Goal: Information Seeking & Learning: Learn about a topic

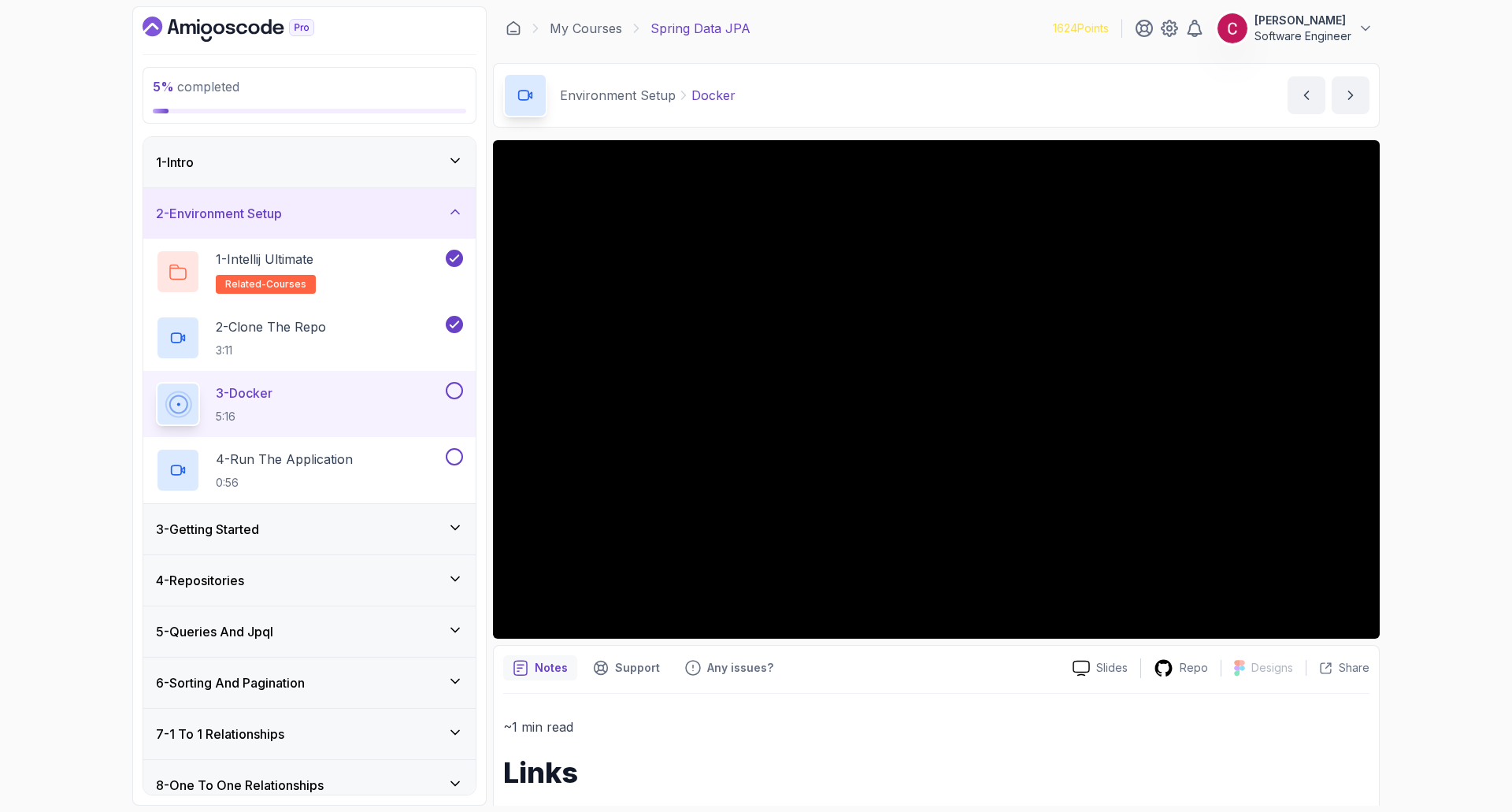
scroll to position [3, 0]
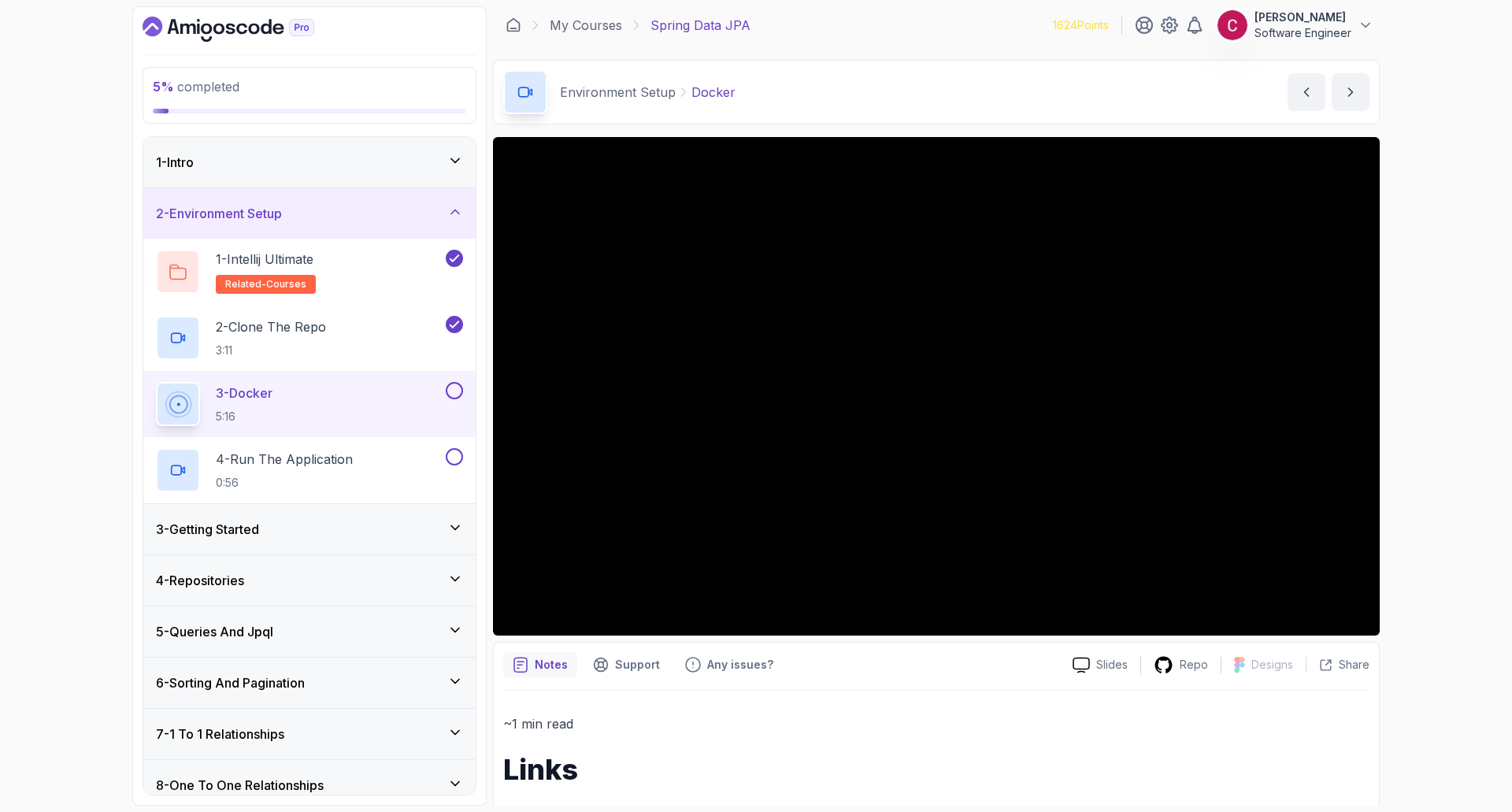
click at [1446, 218] on div "5 % completed 1 - Intro 2 - Environment Setup 1 - Intellij Ultimate related-cou…" at bounding box center [756, 406] width 1512 height 812
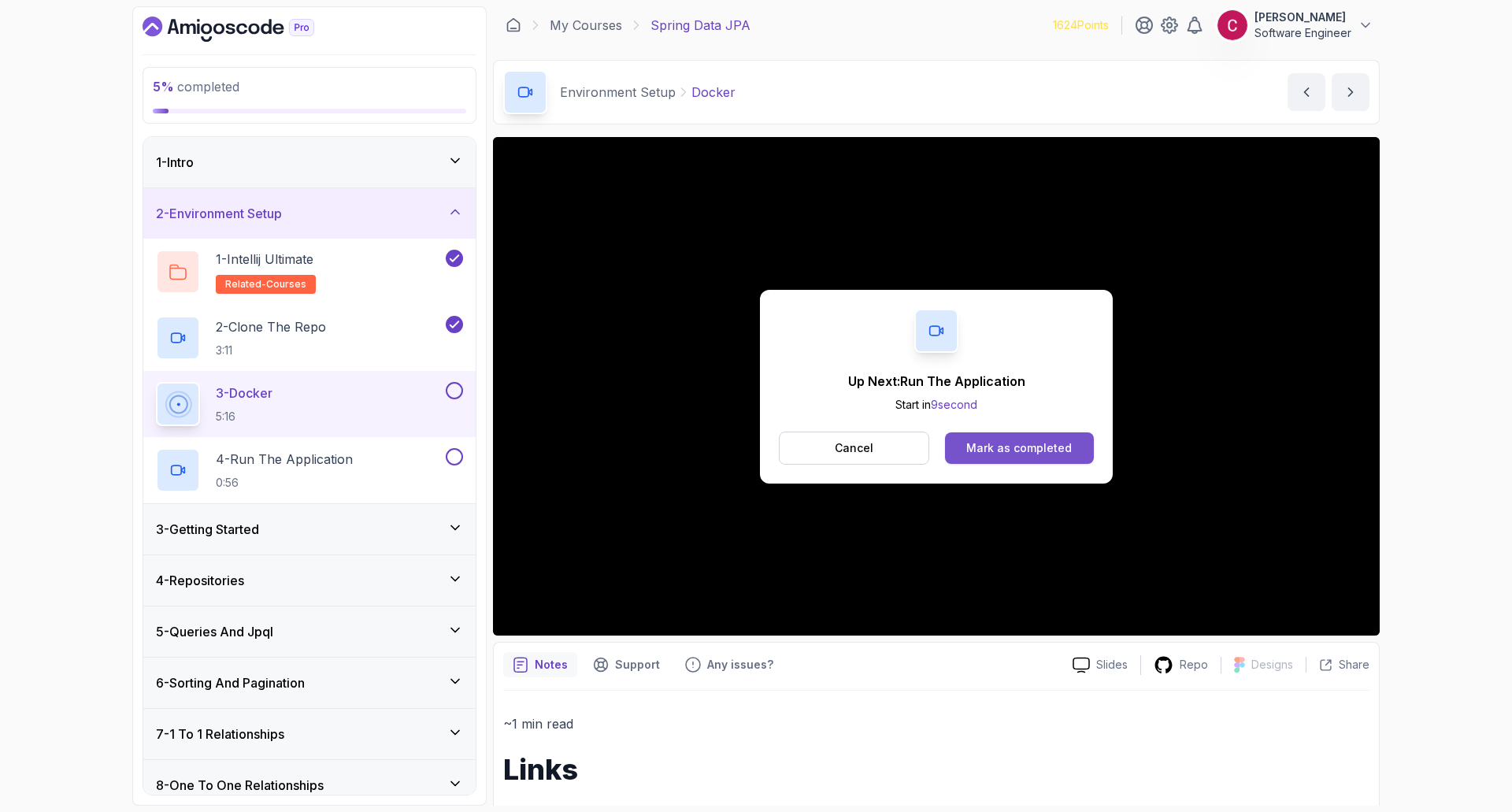
click at [1012, 445] on div "Mark as completed" at bounding box center [1019, 448] width 106 height 16
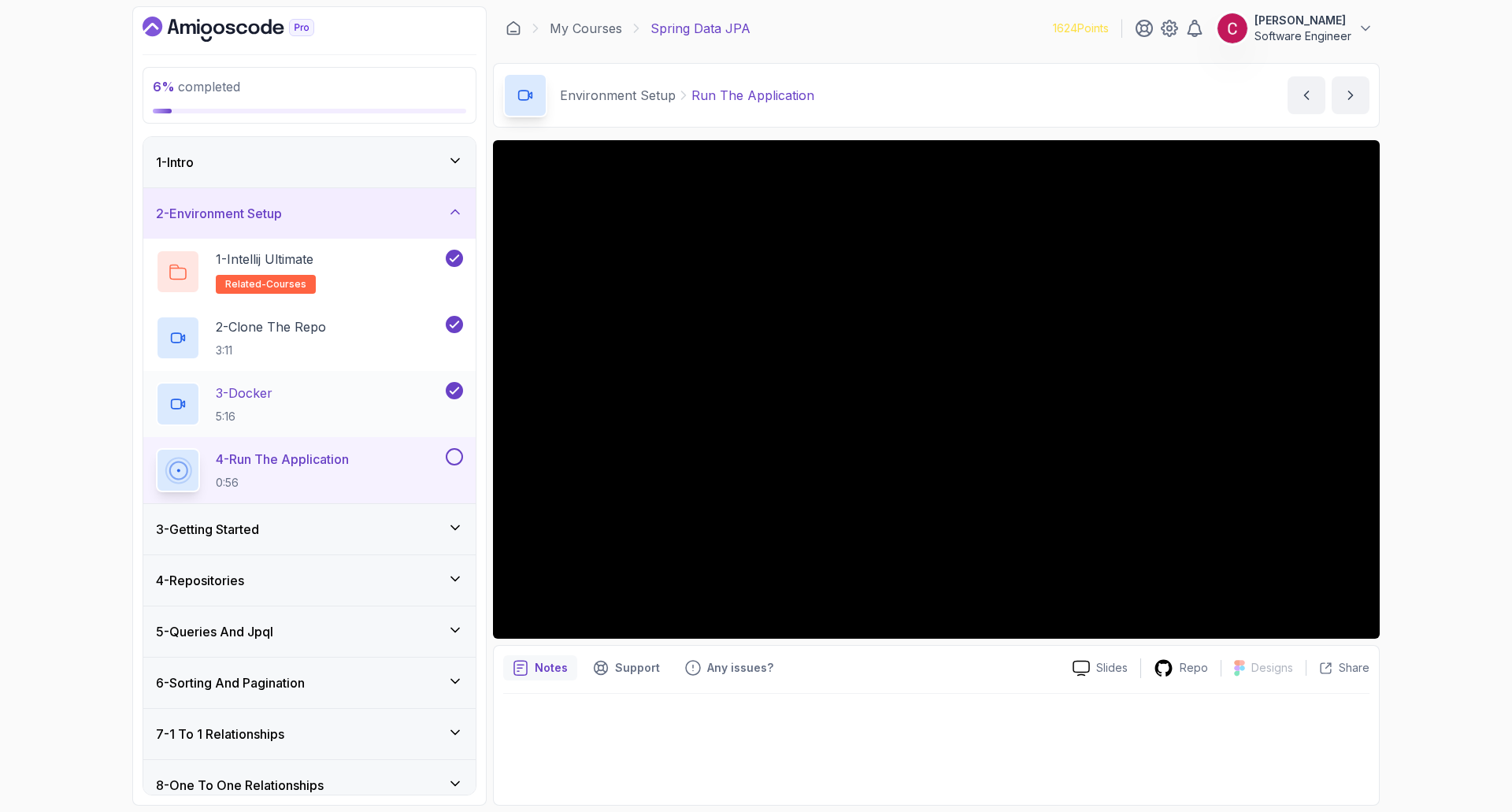
click at [272, 404] on h2 "3 - Docker 5:16" at bounding box center [244, 404] width 57 height 41
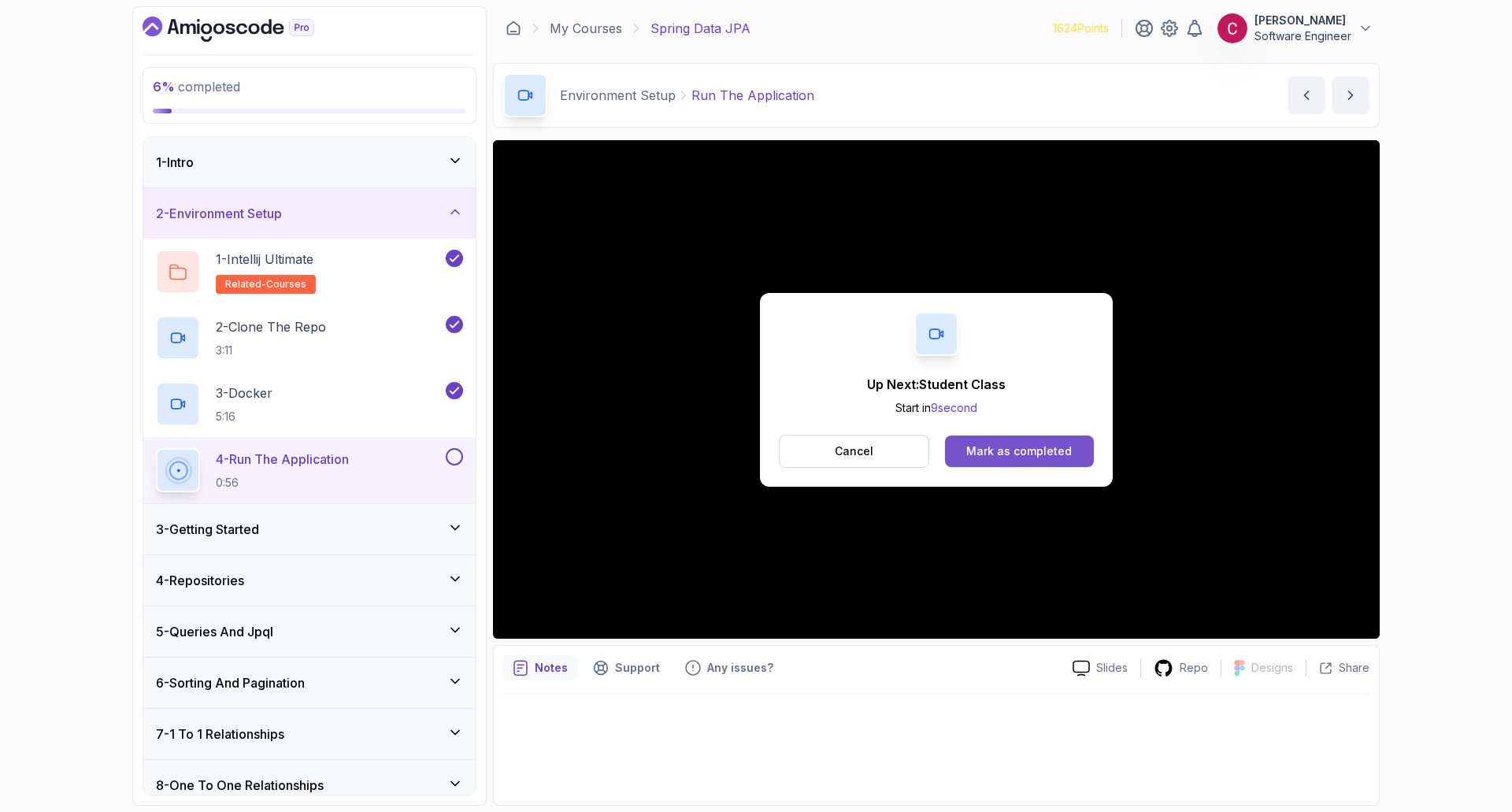
click at [1023, 449] on div "Mark as completed" at bounding box center [1019, 451] width 106 height 16
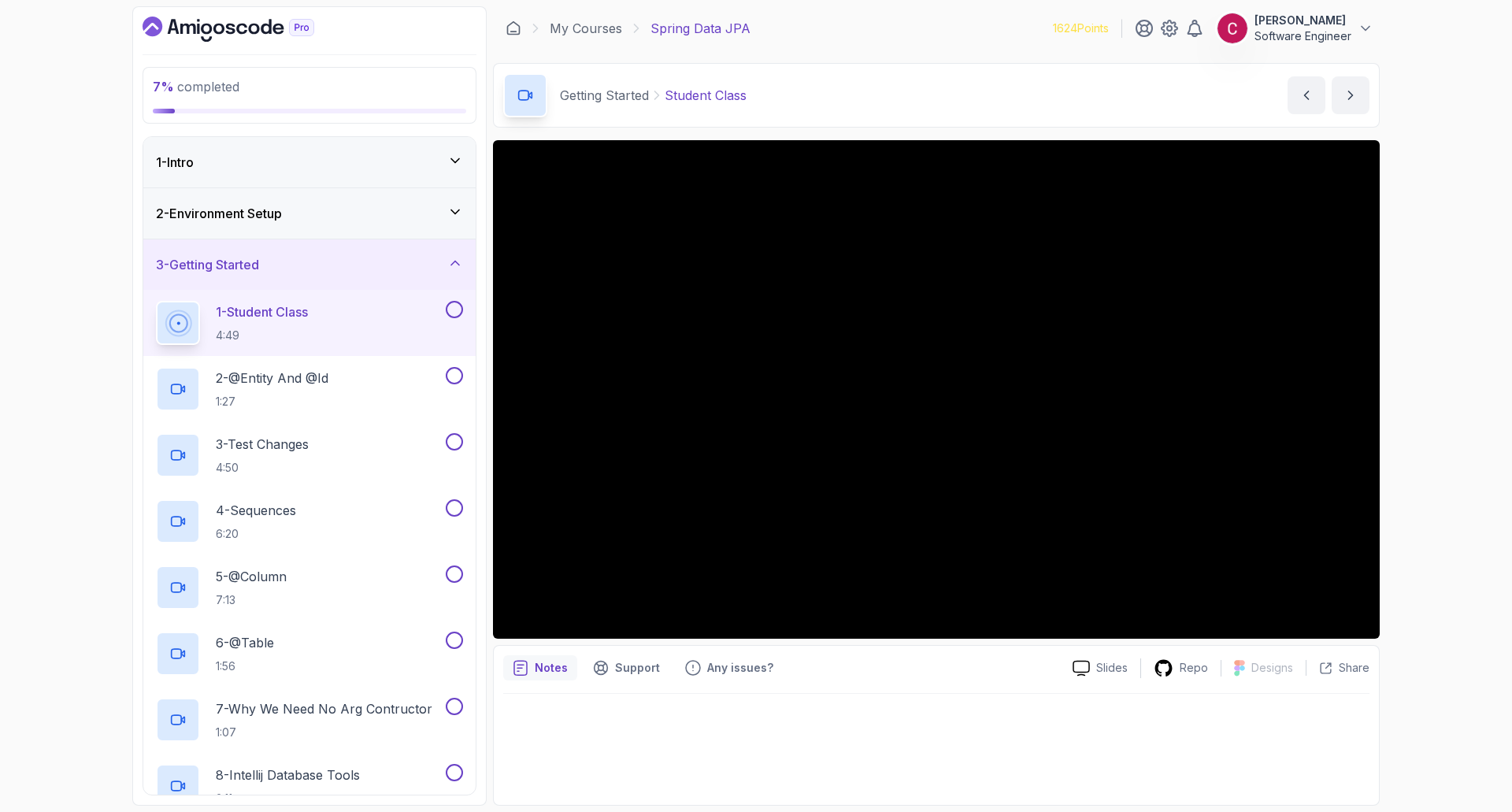
click at [445, 213] on div "2 - Environment Setup" at bounding box center [309, 213] width 307 height 19
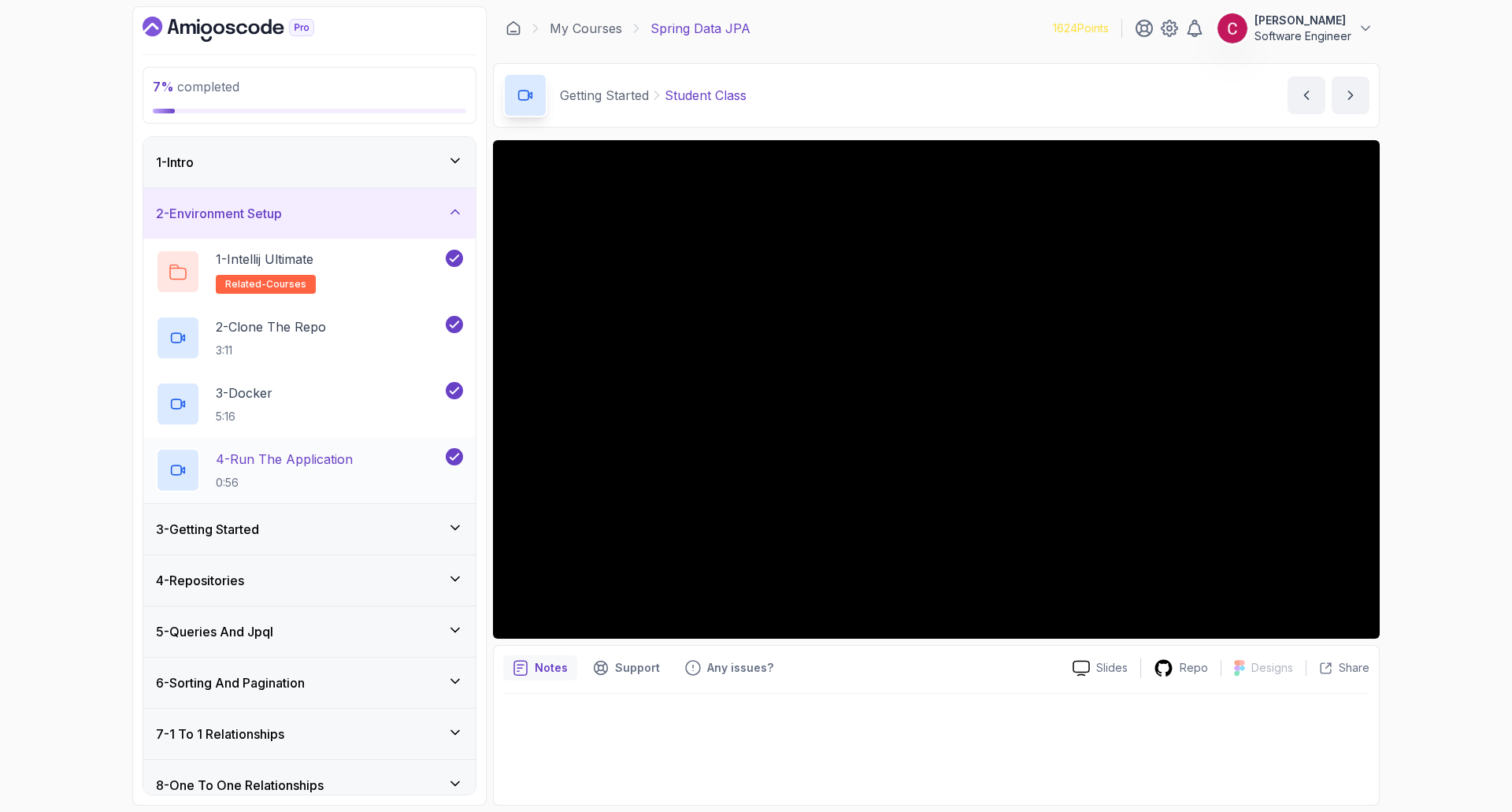
click at [377, 456] on div "4 - Run The Application 0:56" at bounding box center [299, 470] width 287 height 44
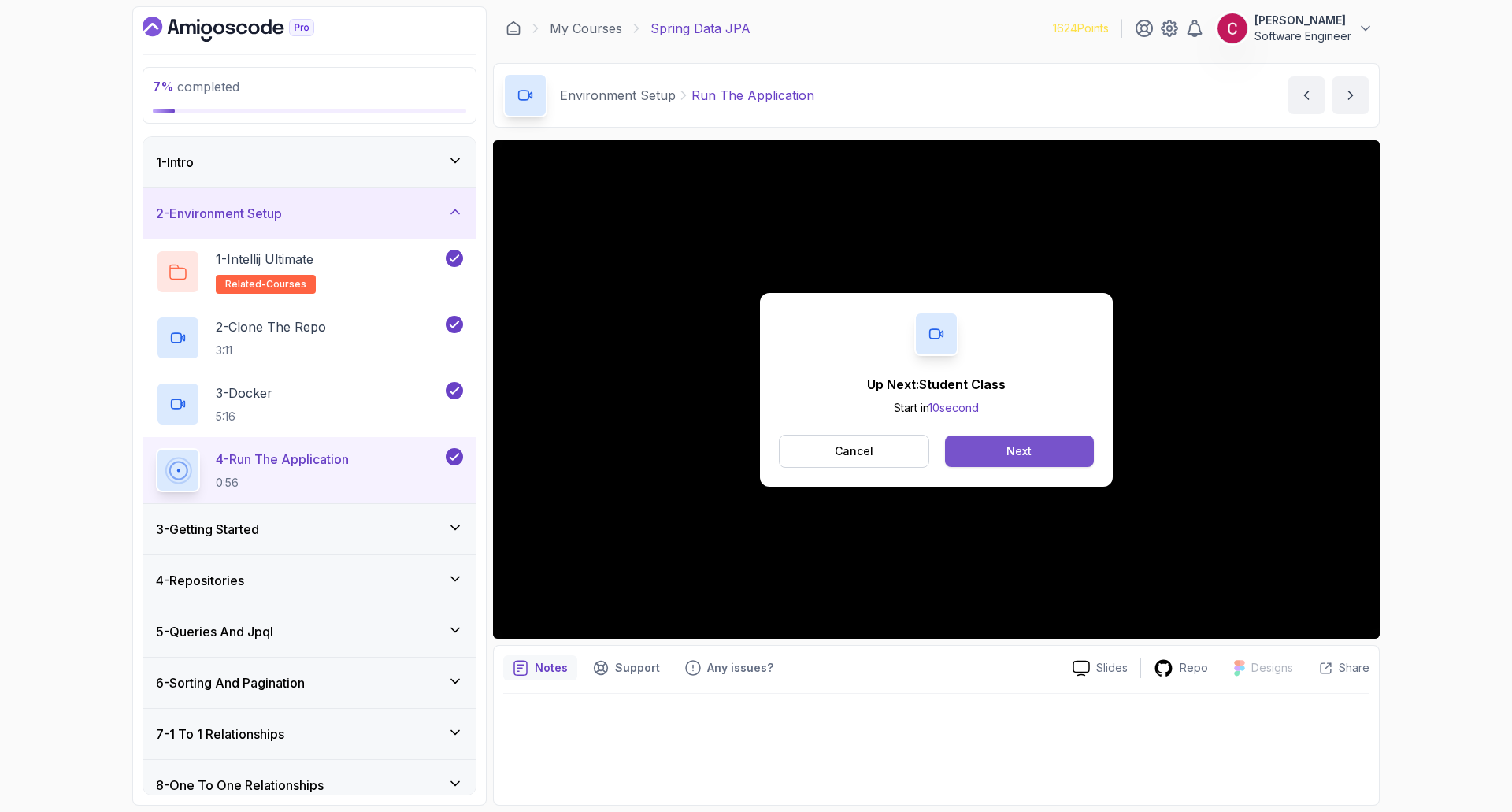
click at [1021, 450] on div "Next" at bounding box center [1018, 451] width 25 height 16
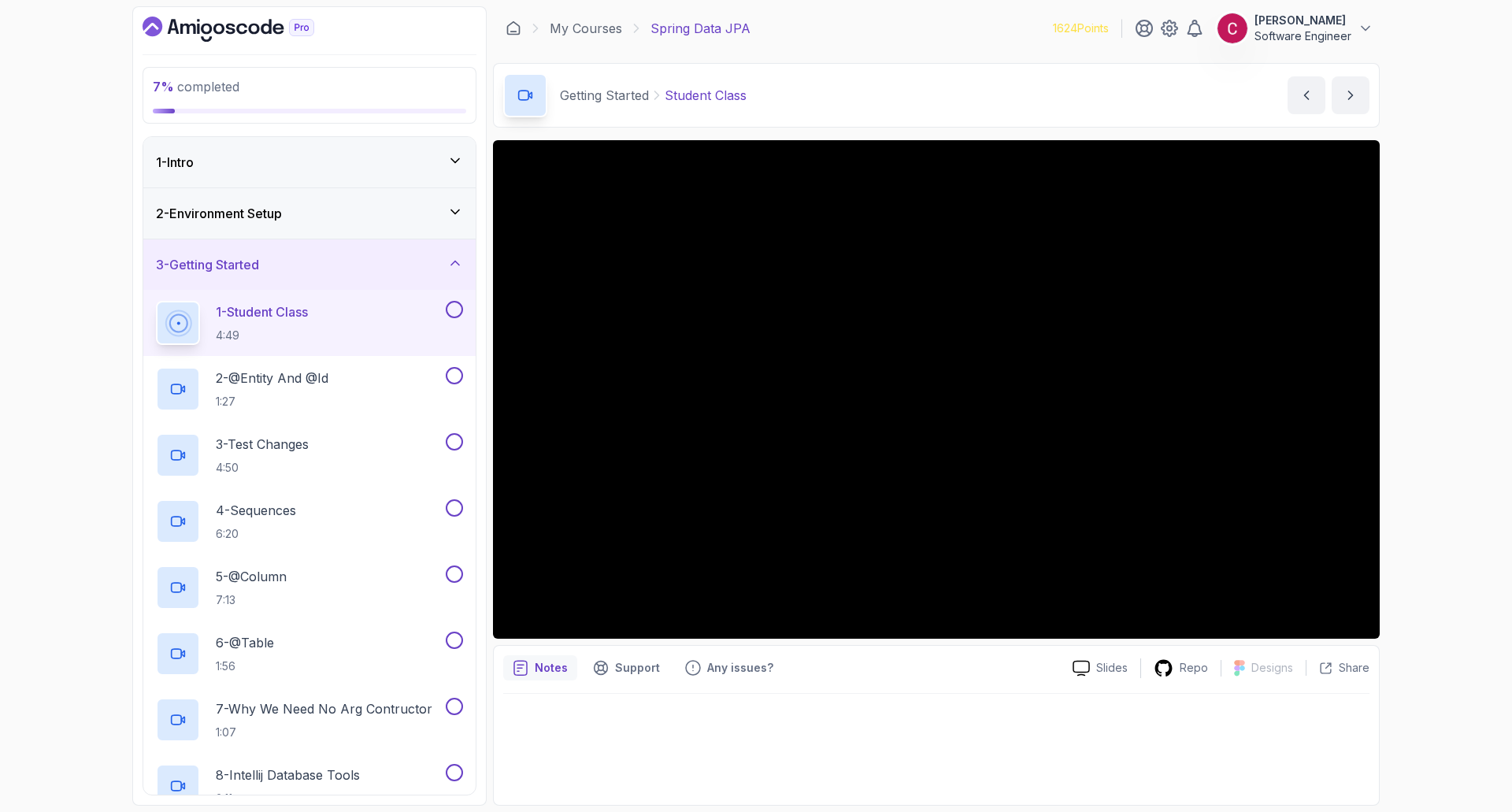
click at [69, 287] on div "7 % completed 1 - Intro 2 - Environment Setup 3 - Getting Started 1 - Student C…" at bounding box center [756, 406] width 1512 height 812
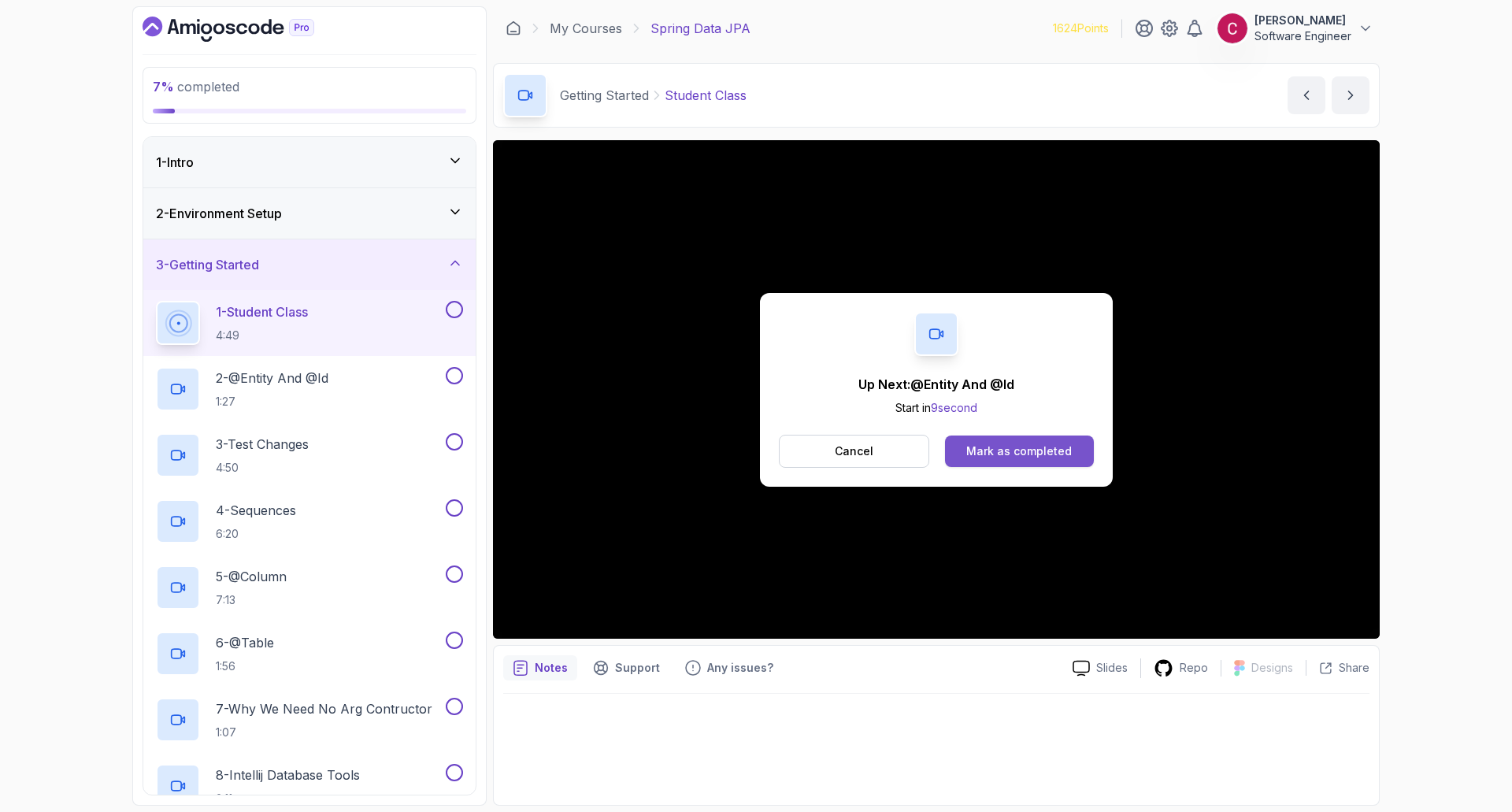
click at [988, 457] on div "Mark as completed" at bounding box center [1019, 451] width 106 height 16
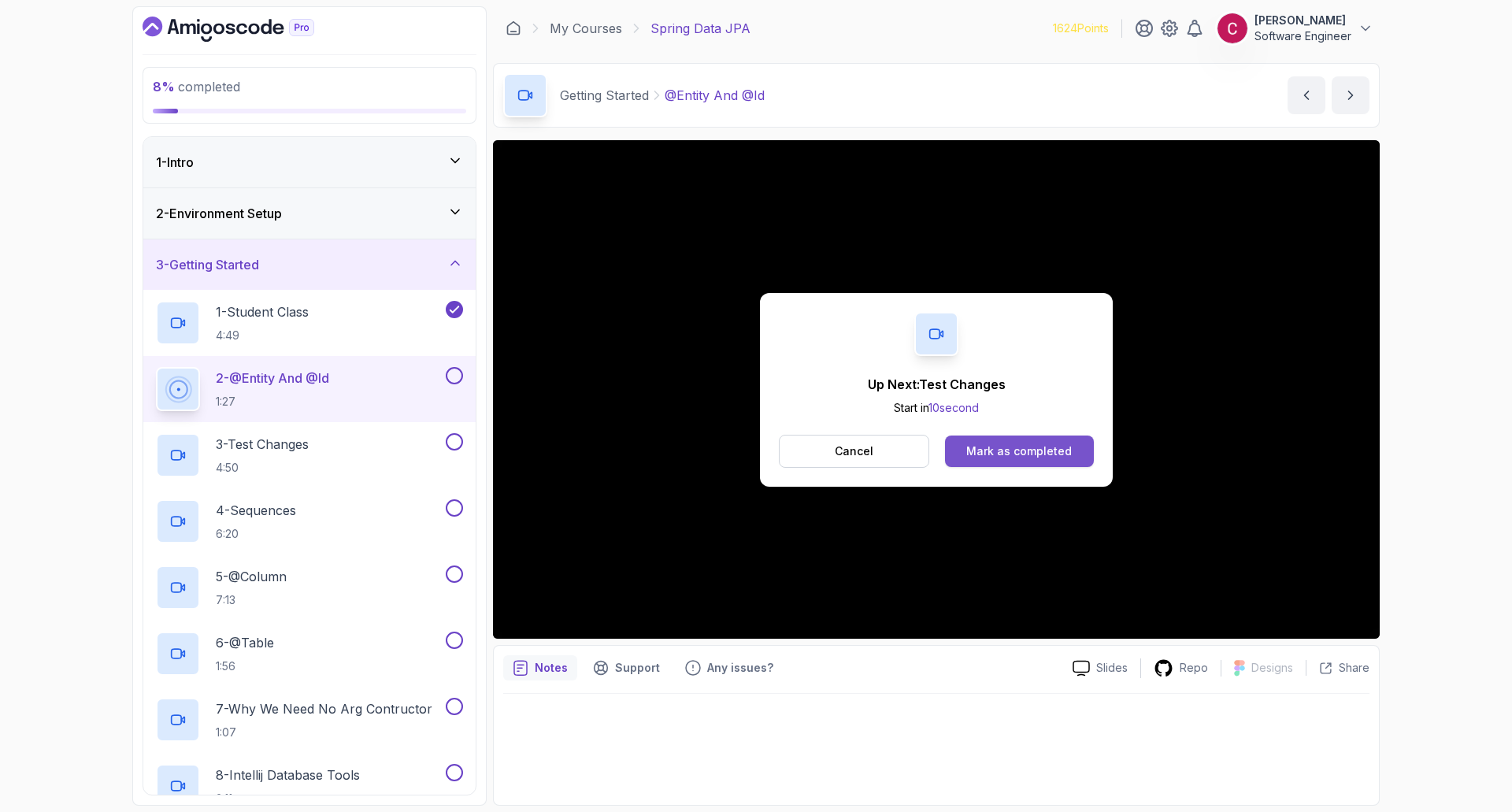
click at [1032, 445] on div "Mark as completed" at bounding box center [1019, 451] width 106 height 16
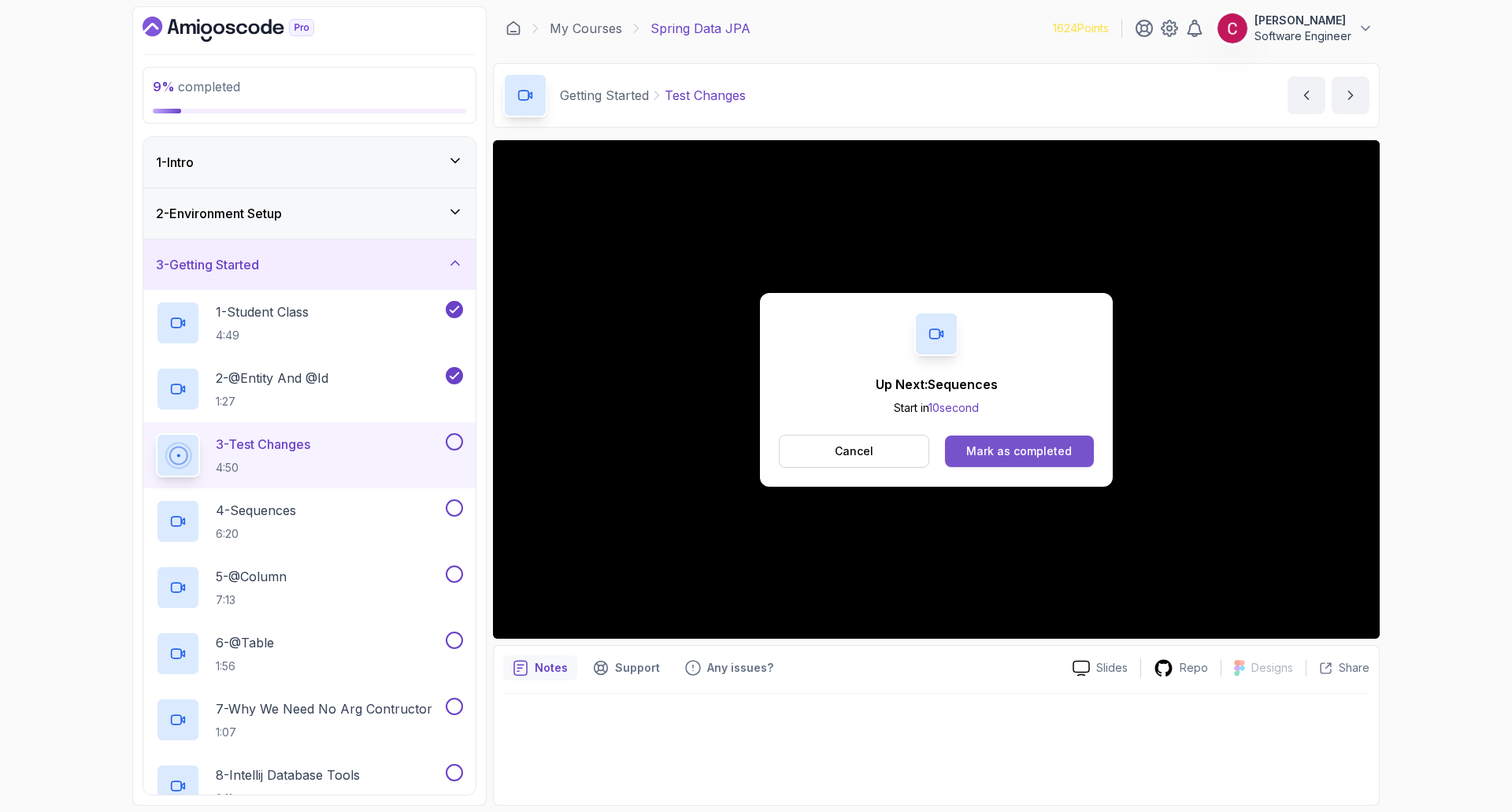
click at [1031, 450] on div "Mark as completed" at bounding box center [1019, 451] width 106 height 16
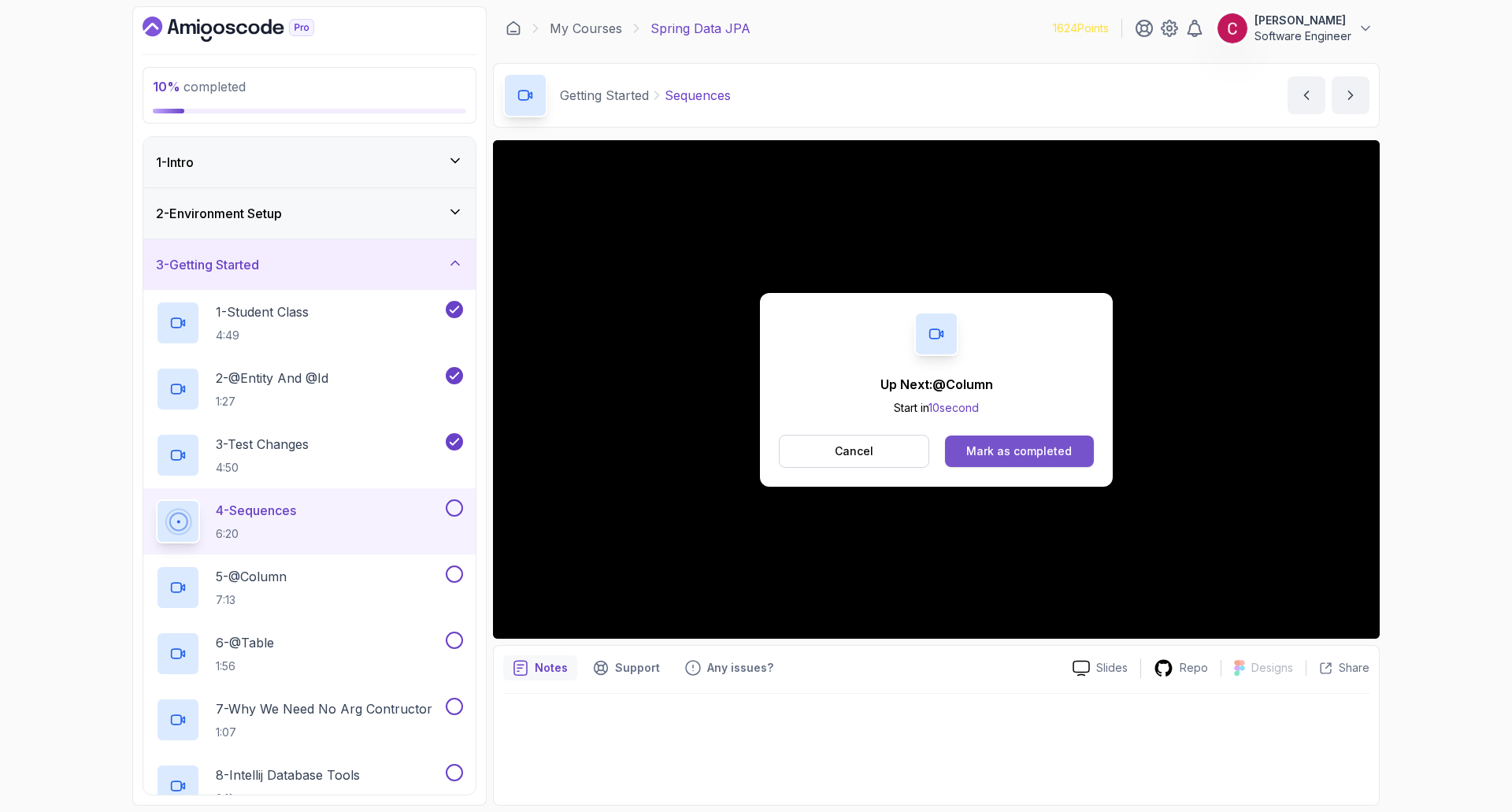
click at [1043, 455] on div "Mark as completed" at bounding box center [1019, 451] width 106 height 16
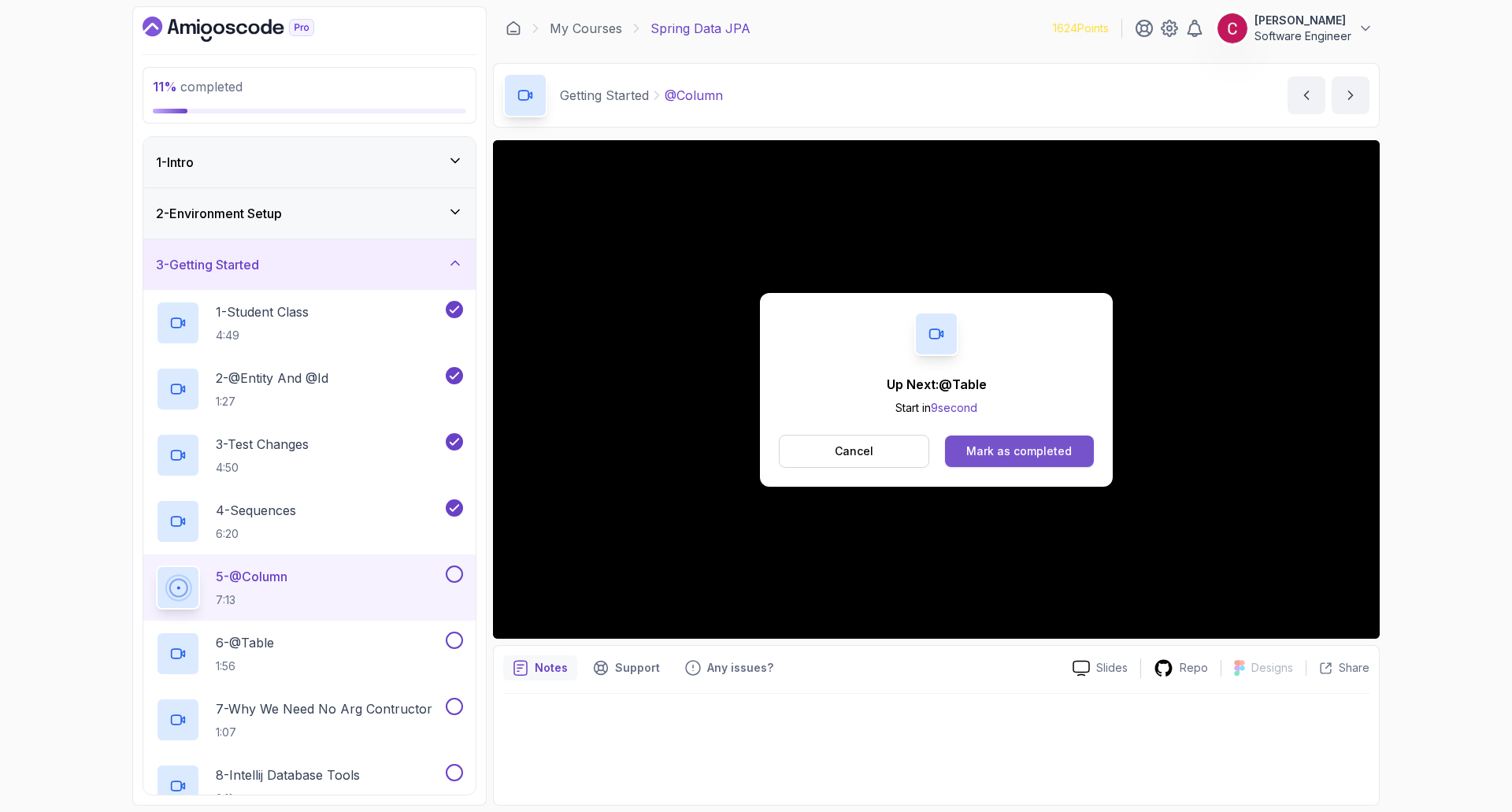
click at [1021, 453] on div "Mark as completed" at bounding box center [1019, 451] width 106 height 16
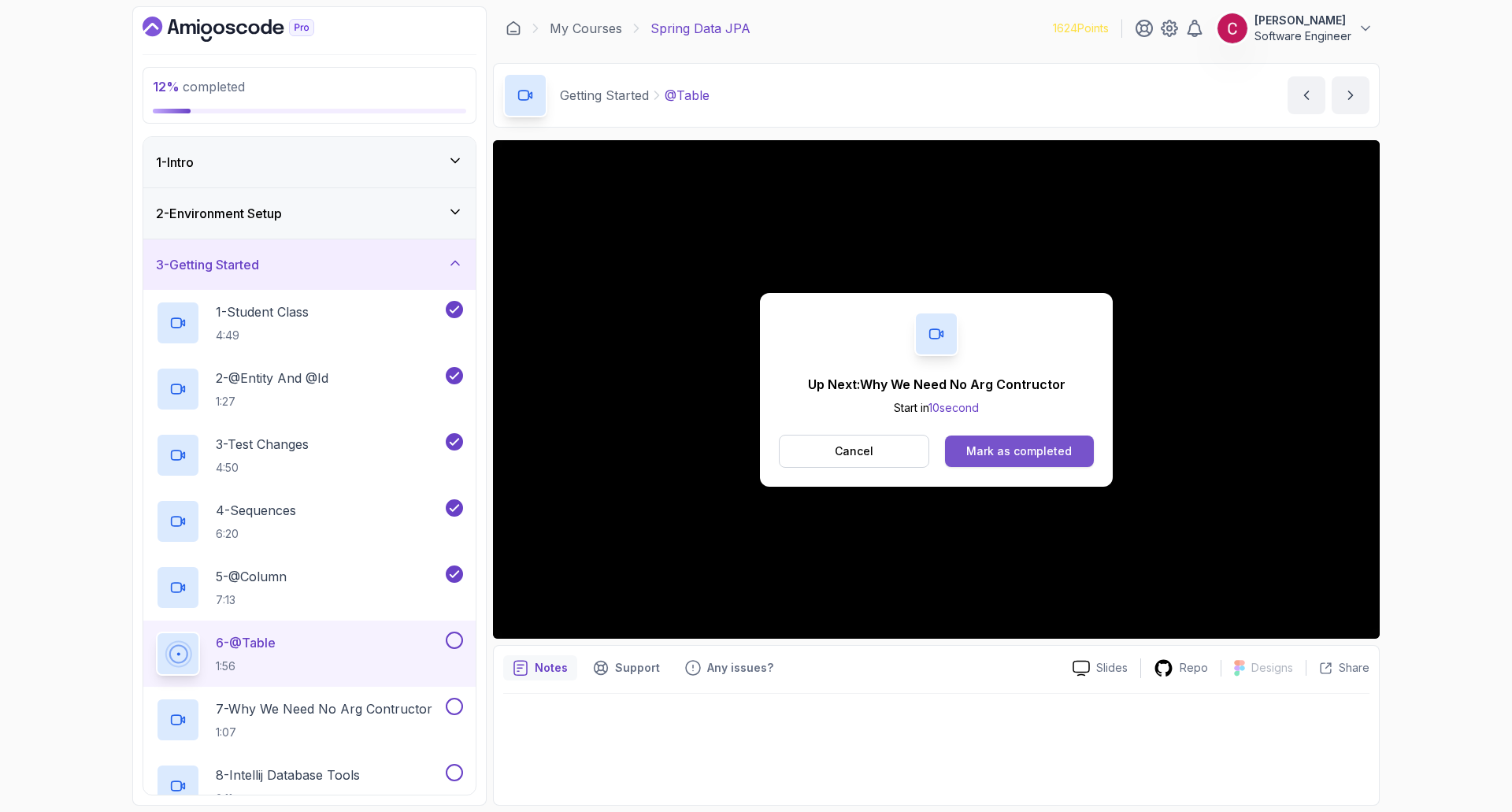
click at [1027, 449] on div "Mark as completed" at bounding box center [1019, 451] width 106 height 16
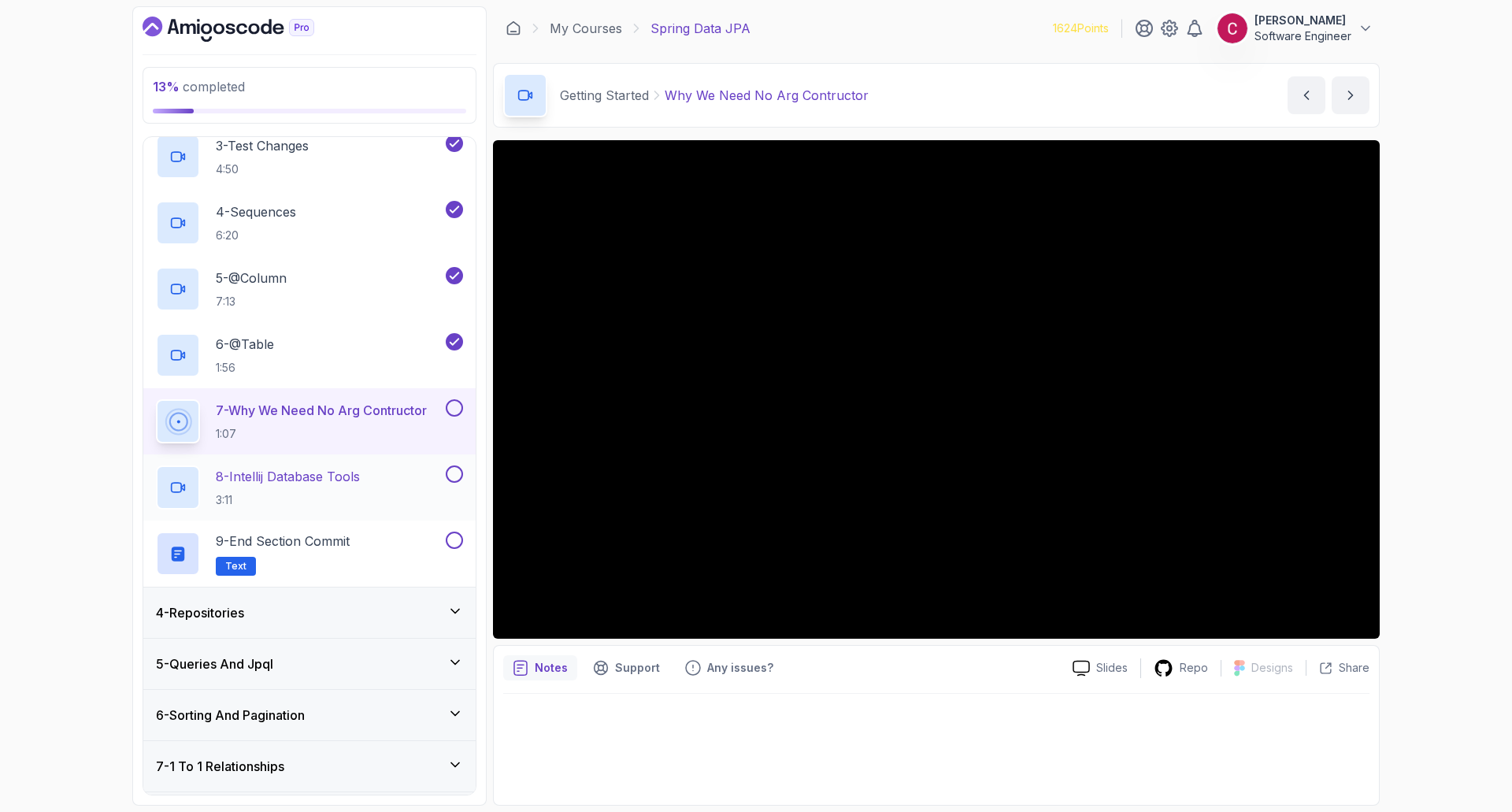
scroll to position [315, 0]
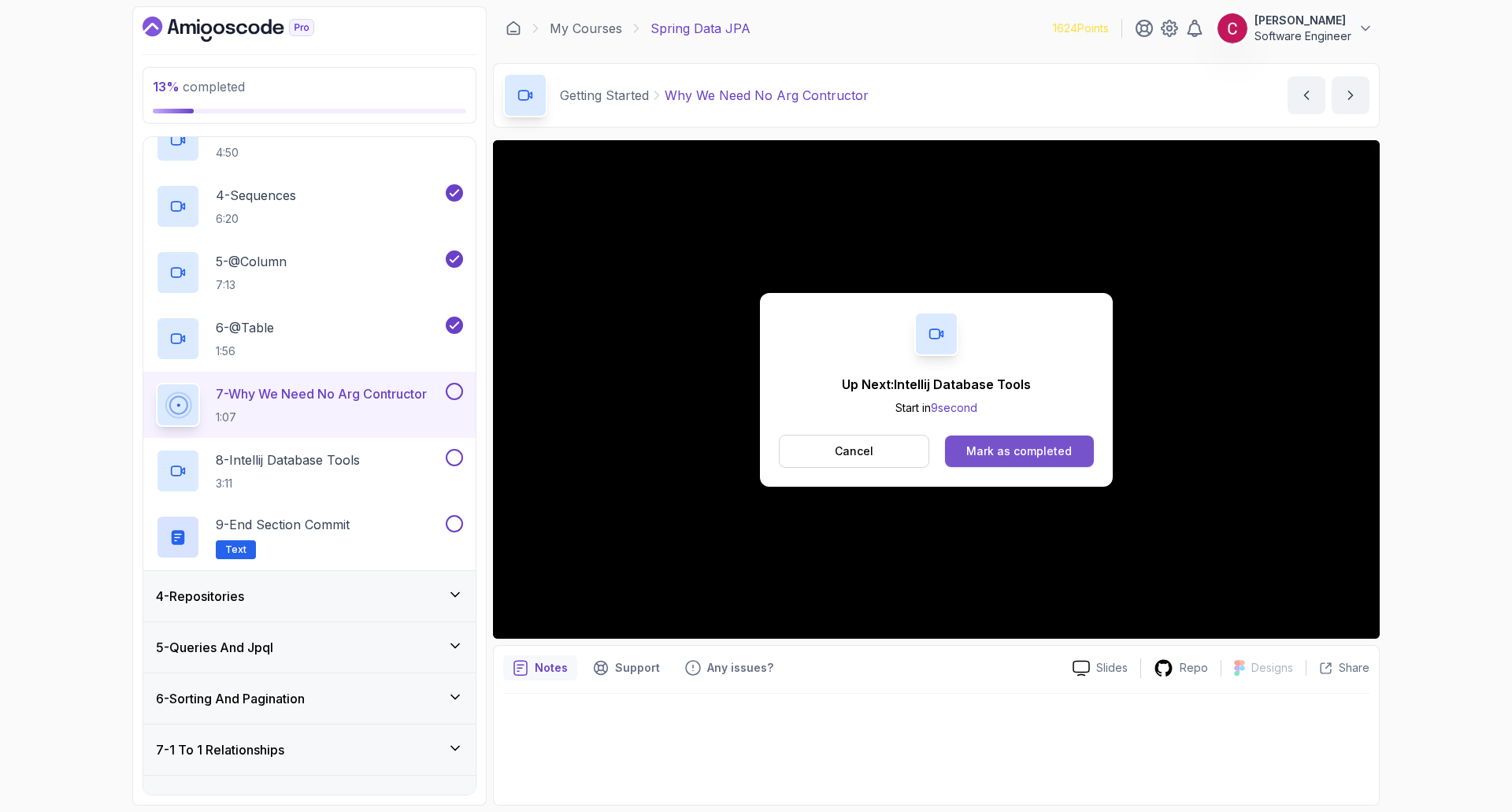
click at [1052, 452] on div "Mark as completed" at bounding box center [1019, 451] width 106 height 16
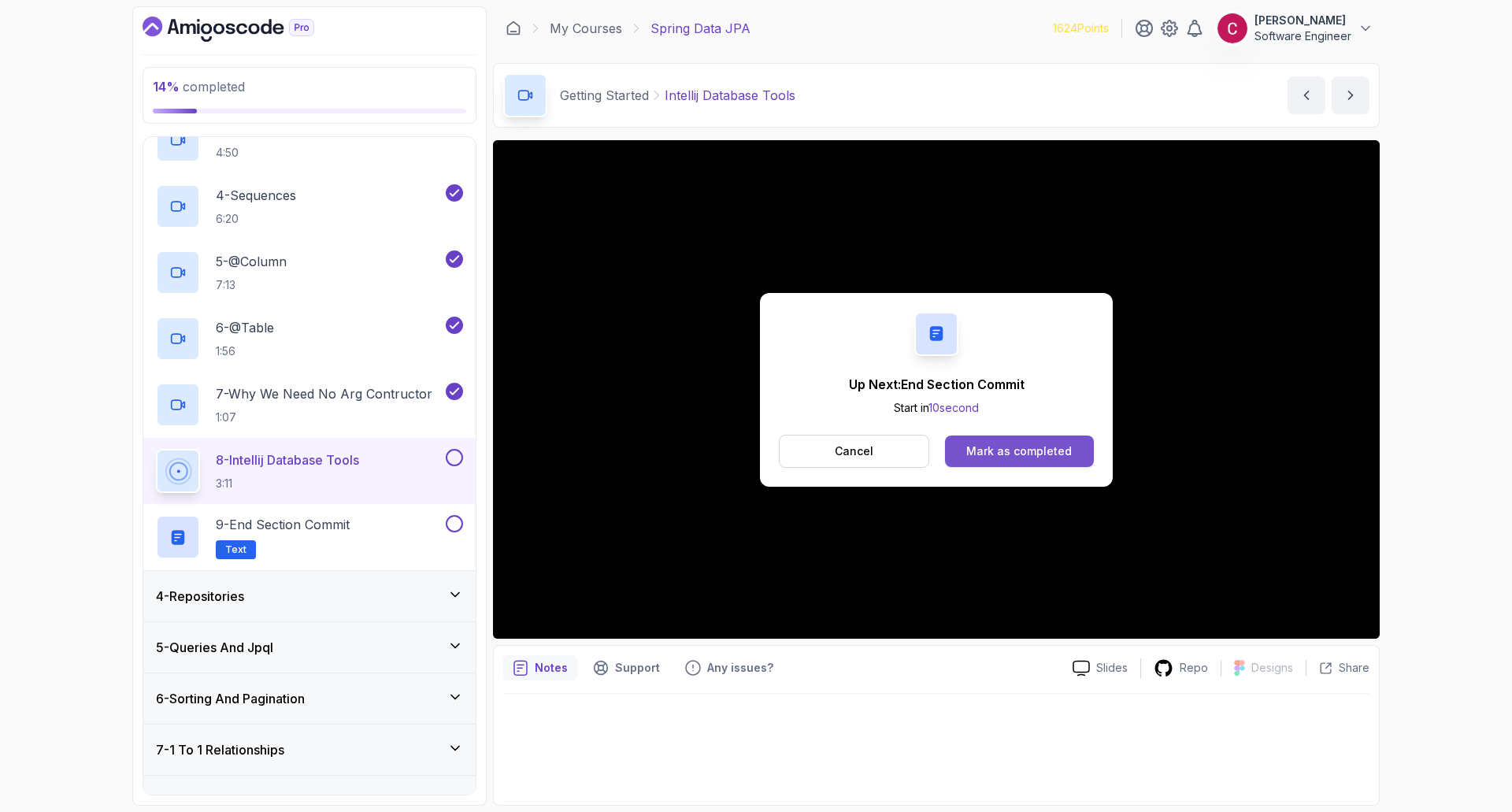
click at [1059, 453] on div "Mark as completed" at bounding box center [1019, 451] width 106 height 16
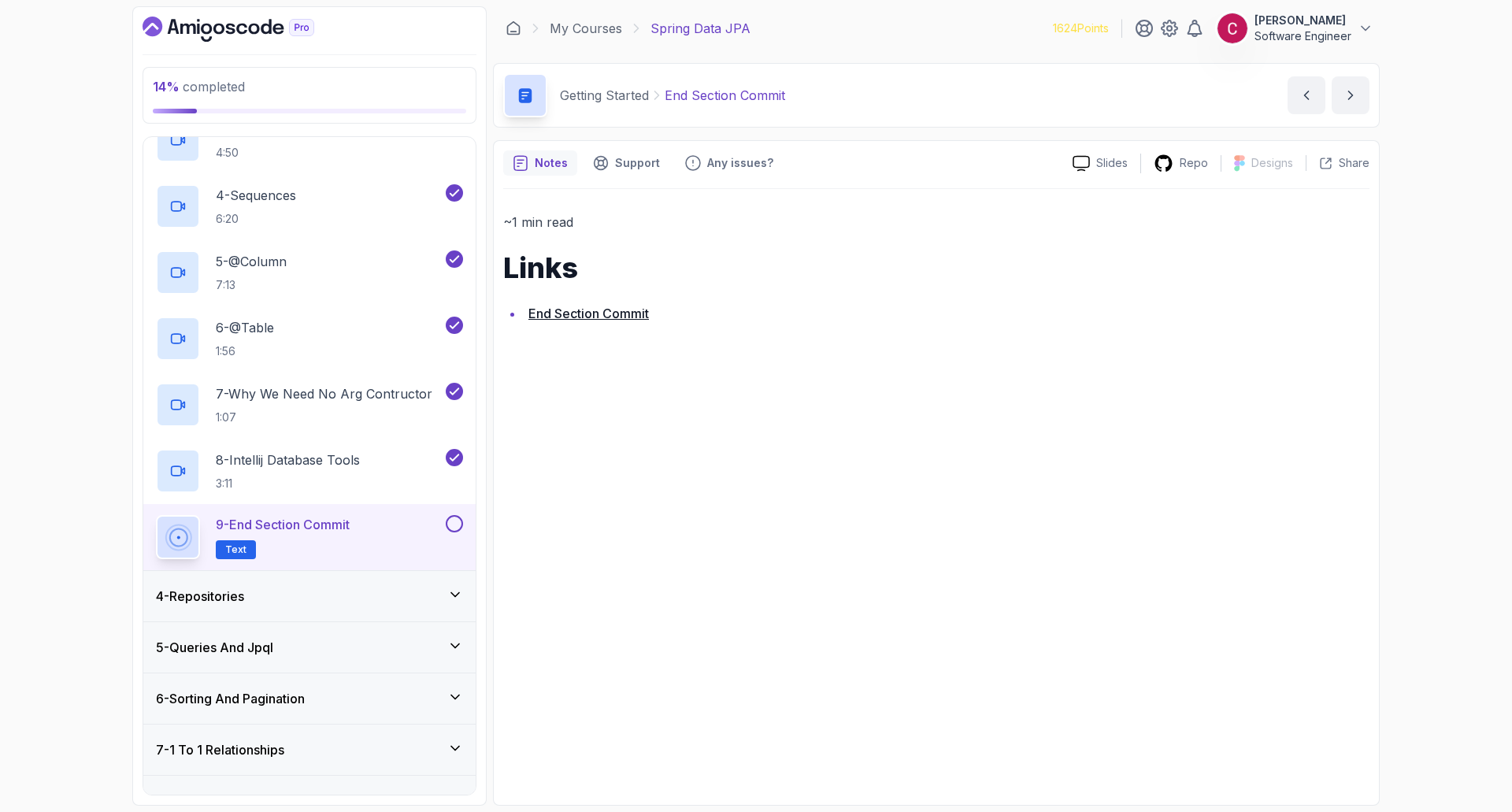
click at [461, 522] on button at bounding box center [454, 523] width 17 height 17
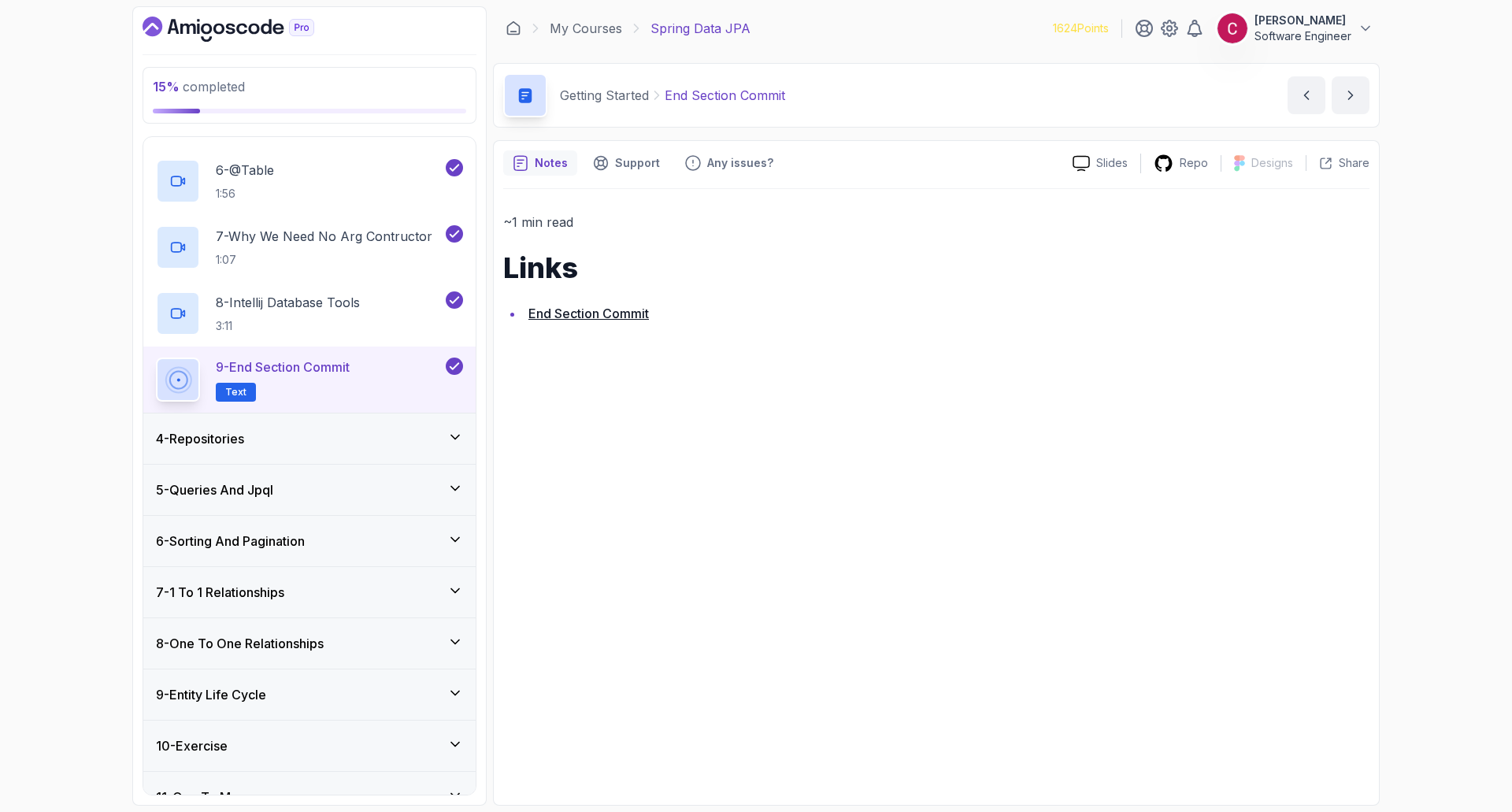
click at [369, 437] on div "4 - Repositories" at bounding box center [309, 439] width 307 height 19
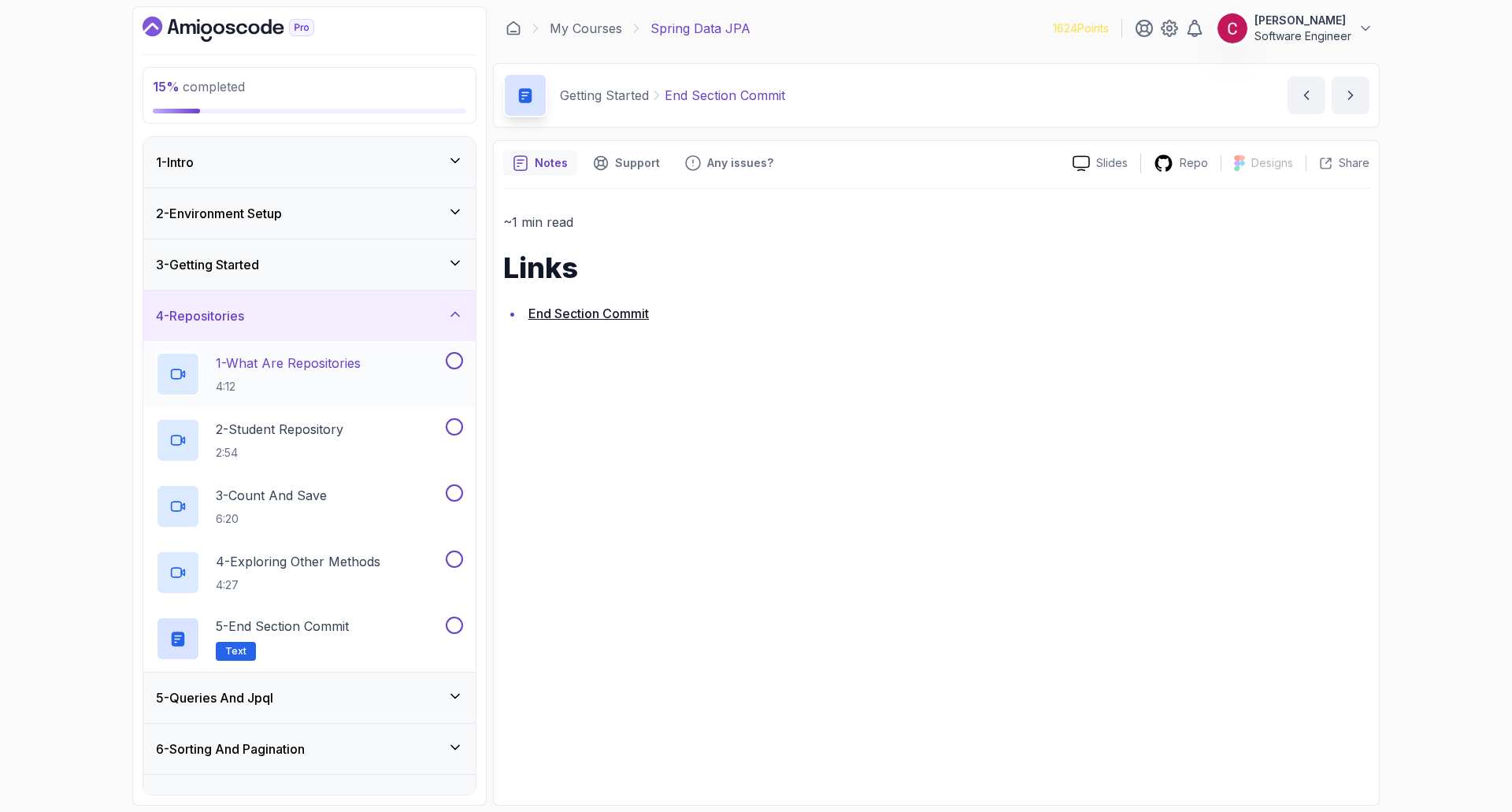
click at [348, 377] on h2 "1 - What Are Repositories 4:12" at bounding box center [288, 373] width 145 height 41
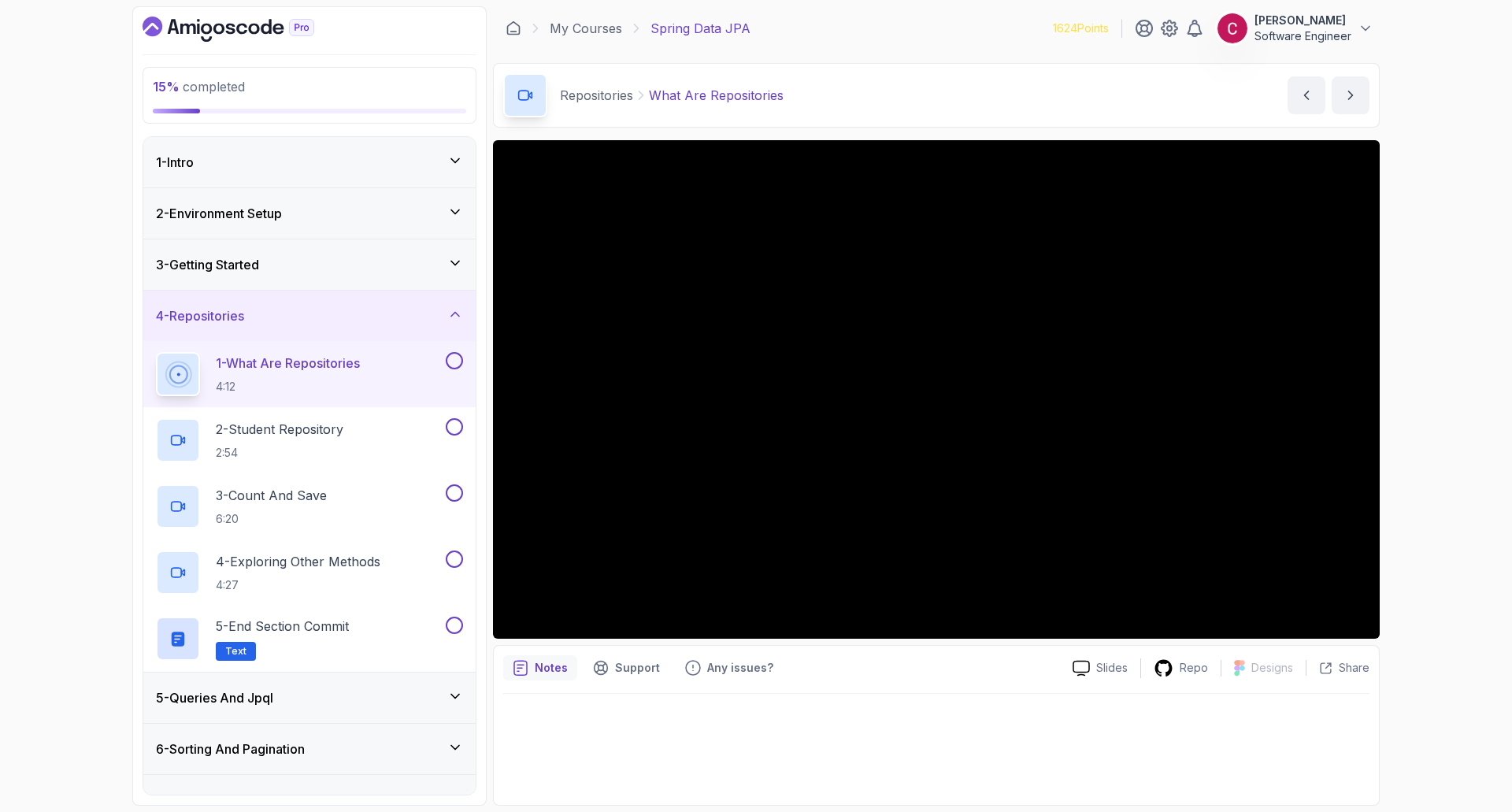
click at [1464, 420] on div "15 % completed 1 - Intro 2 - Environment Setup 3 - Getting Started 4 - Reposito…" at bounding box center [756, 406] width 1512 height 812
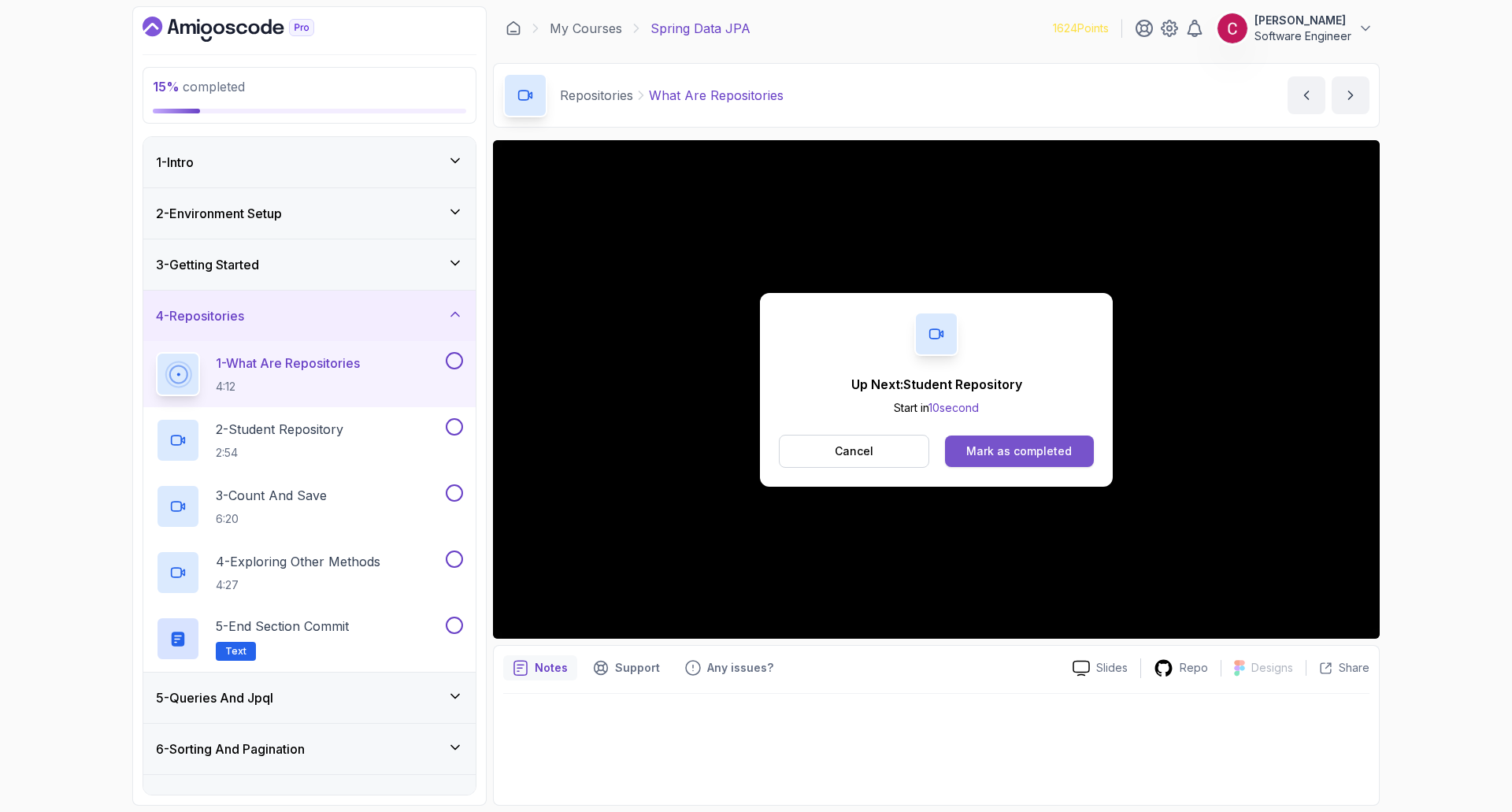
click at [1035, 459] on button "Mark as completed" at bounding box center [1019, 451] width 149 height 31
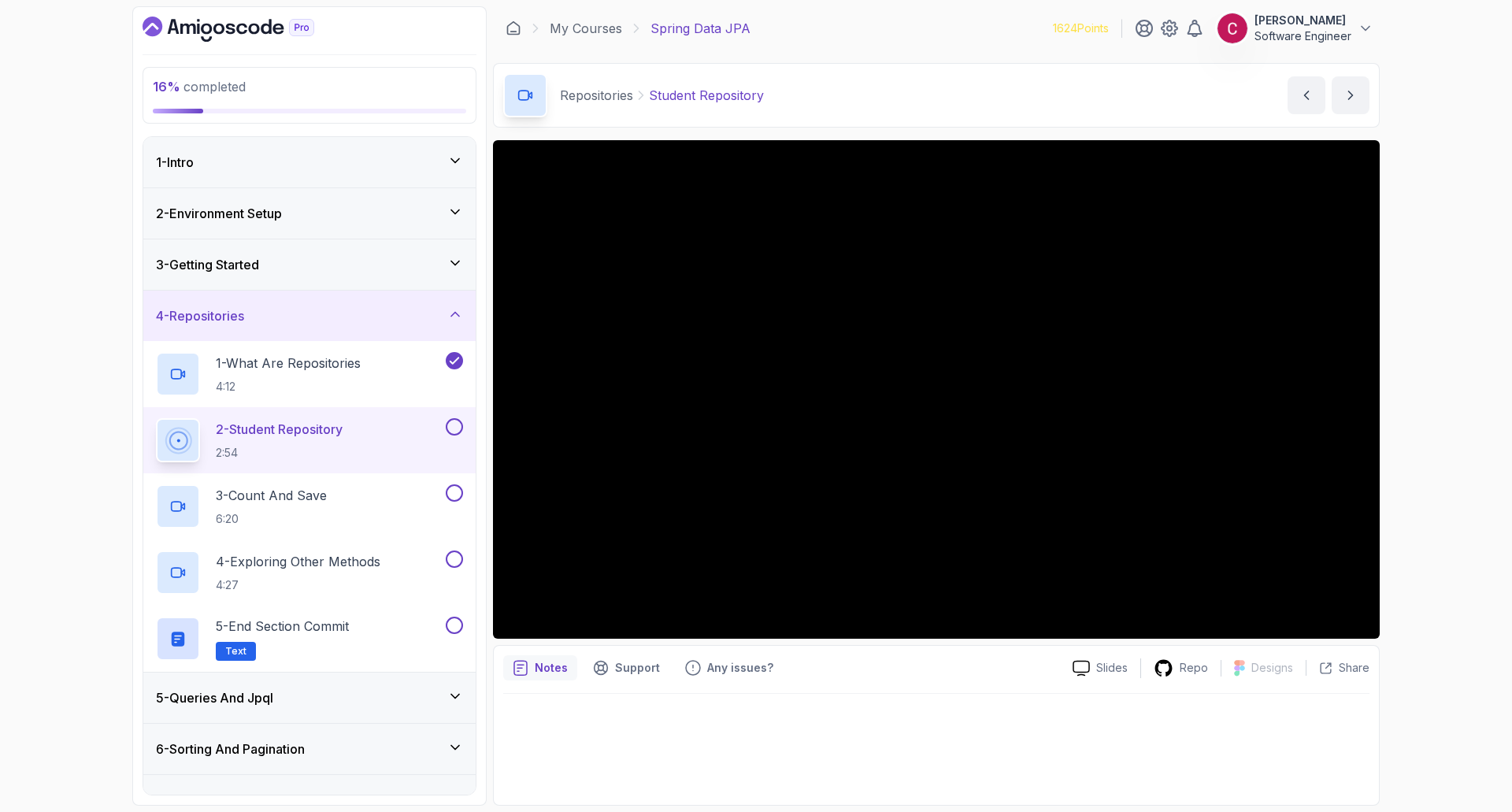
click at [1440, 462] on div "16 % completed 1 - Intro 2 - Environment Setup 3 - Getting Started 4 - Reposito…" at bounding box center [756, 406] width 1512 height 812
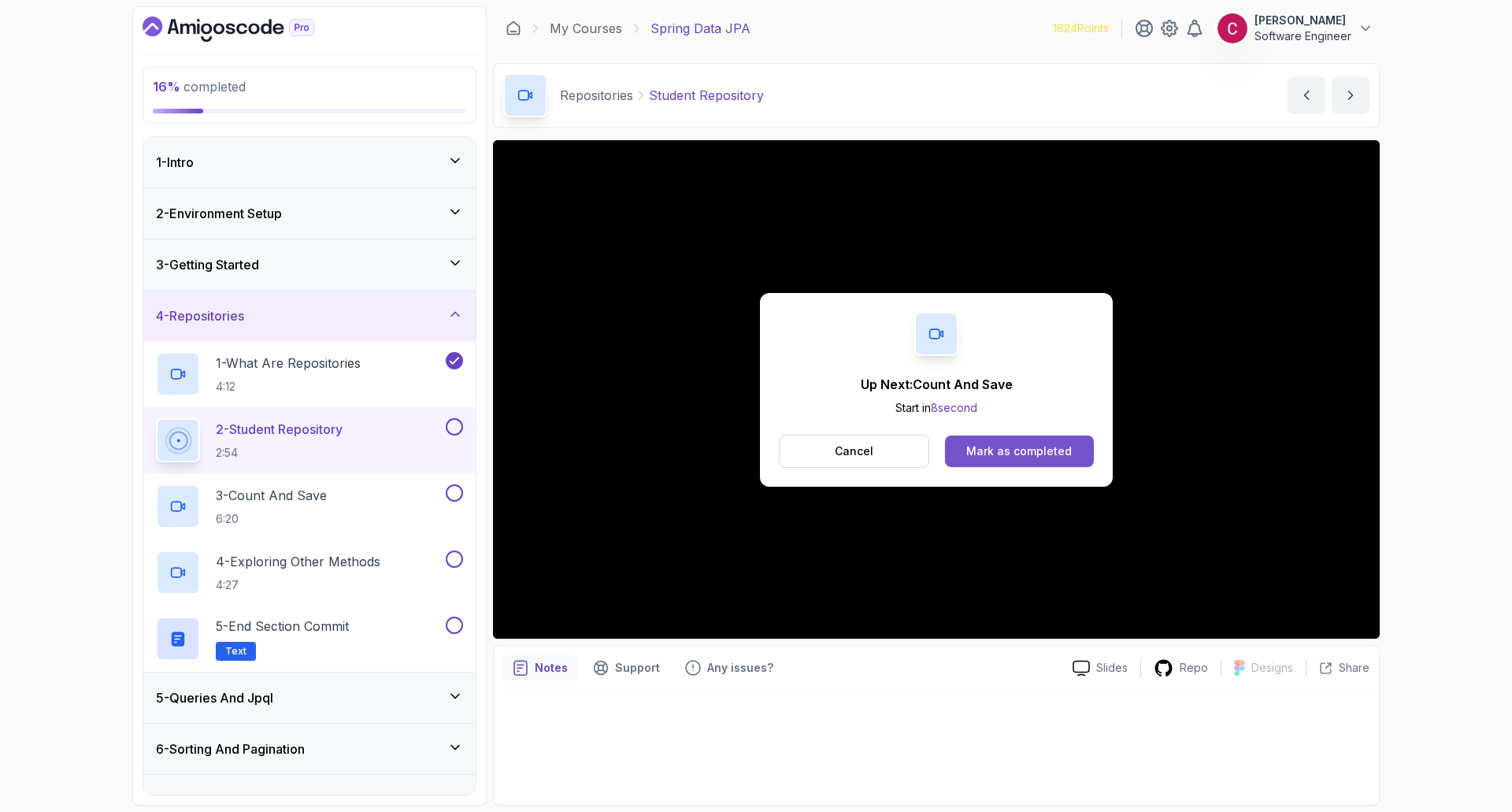
click at [1027, 451] on div "Mark as completed" at bounding box center [1019, 451] width 106 height 16
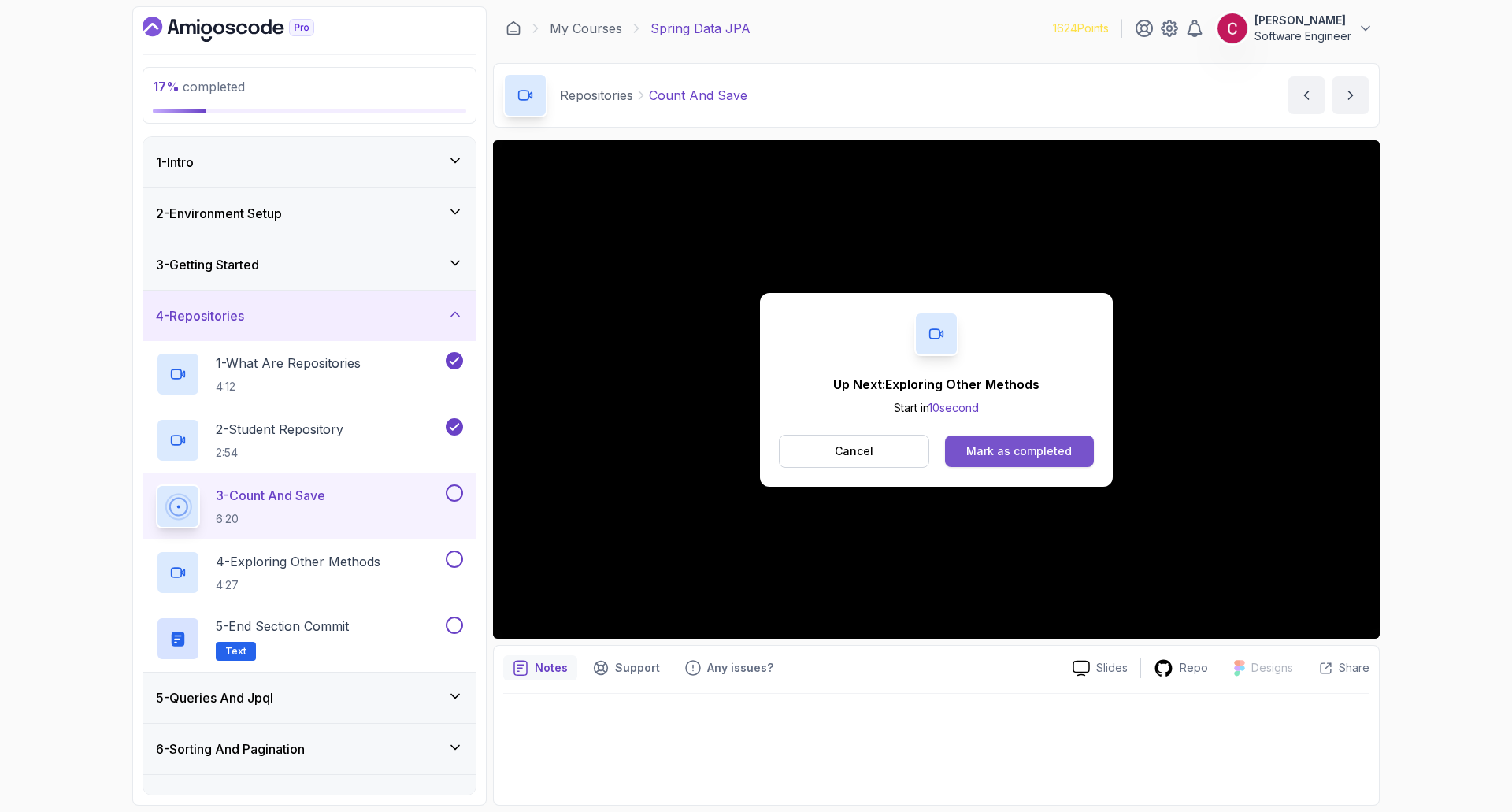
click at [1010, 451] on div "Mark as completed" at bounding box center [1019, 451] width 106 height 16
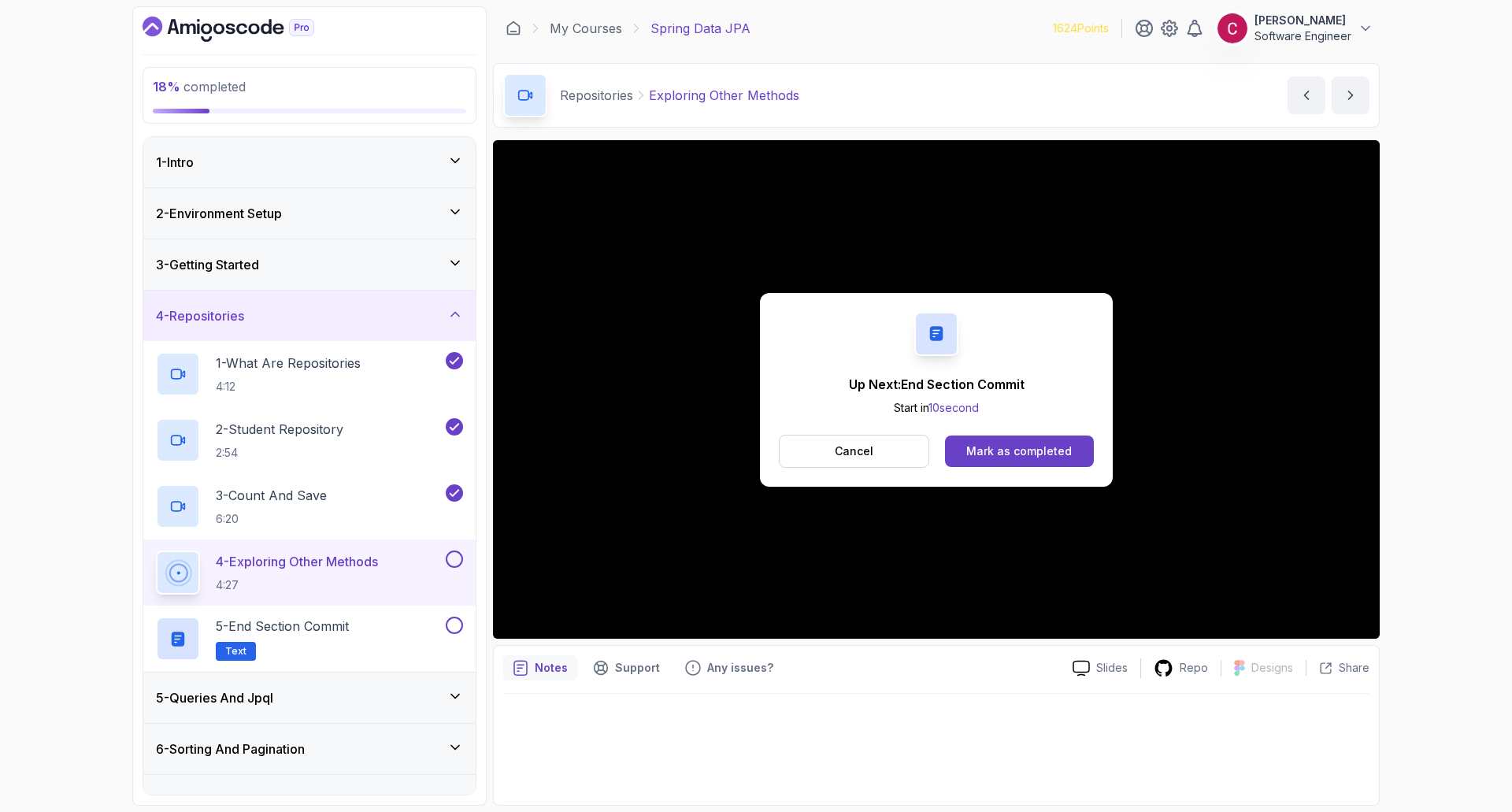
click at [1026, 458] on button "Mark as completed" at bounding box center [1019, 451] width 149 height 31
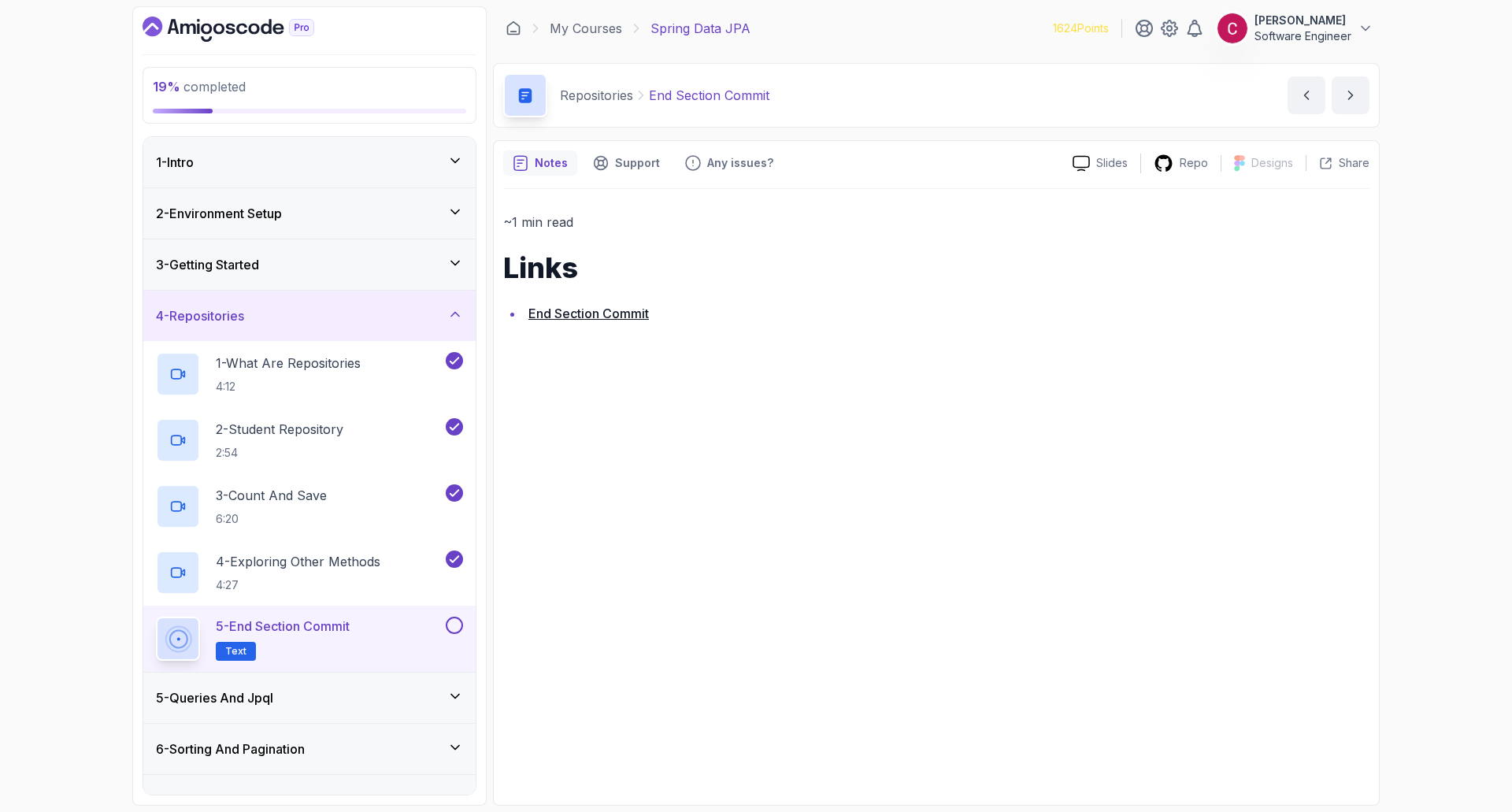
click at [456, 629] on button at bounding box center [454, 625] width 17 height 17
click at [377, 629] on div "5 - End Section Commit Text" at bounding box center [299, 638] width 287 height 44
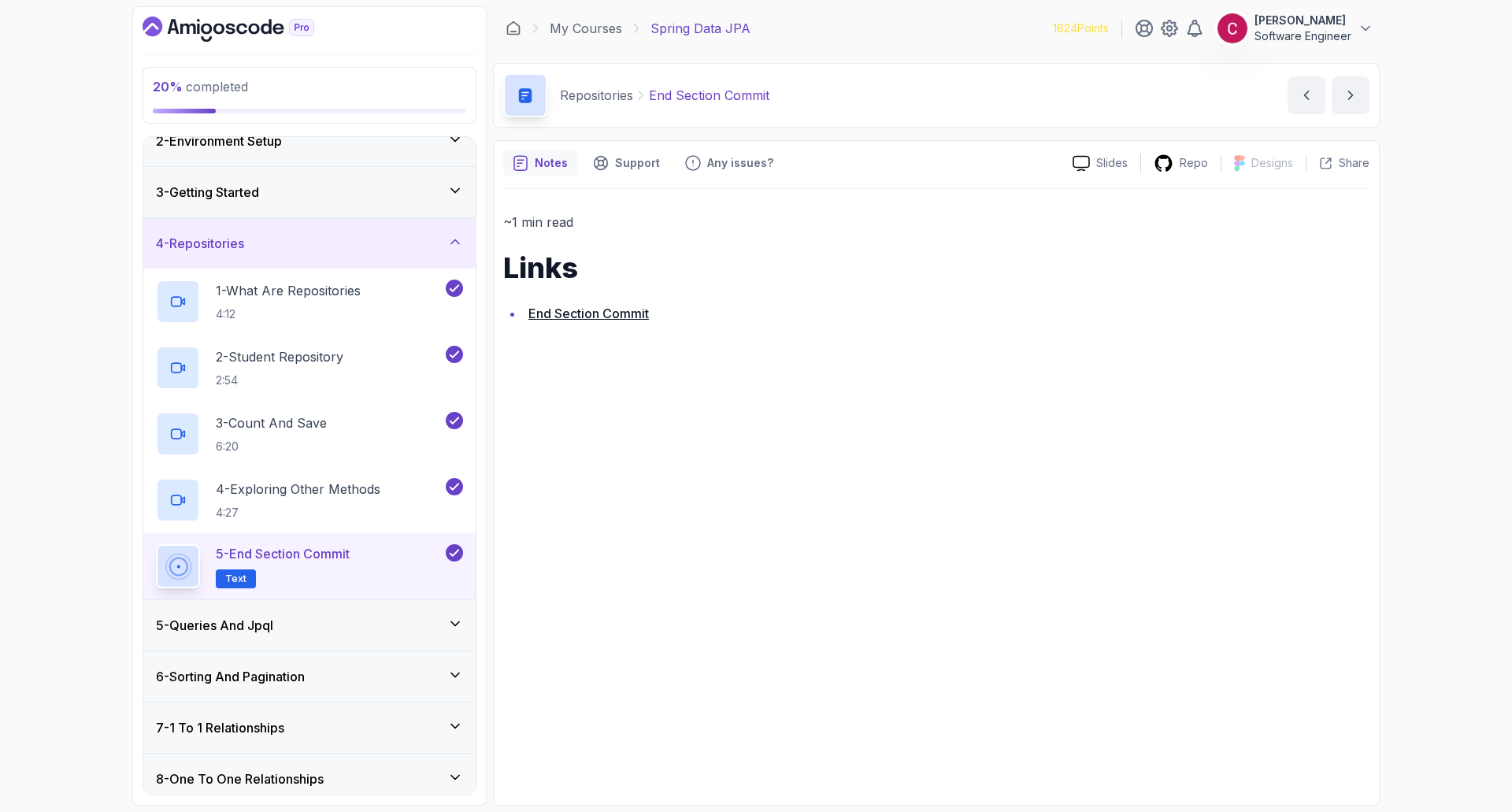
scroll to position [157, 0]
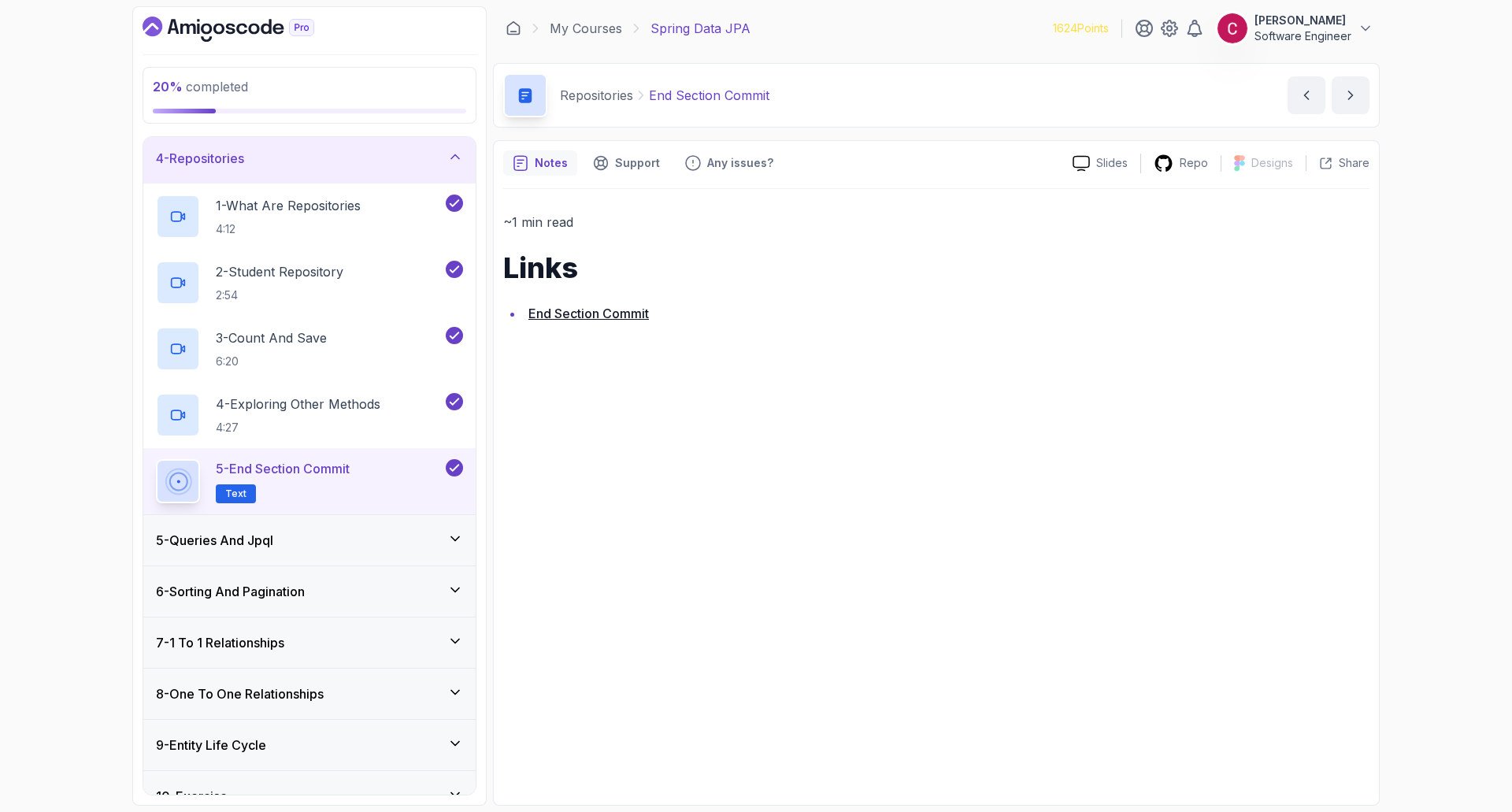
click at [318, 543] on div "5 - Queries And Jpql" at bounding box center [309, 540] width 307 height 19
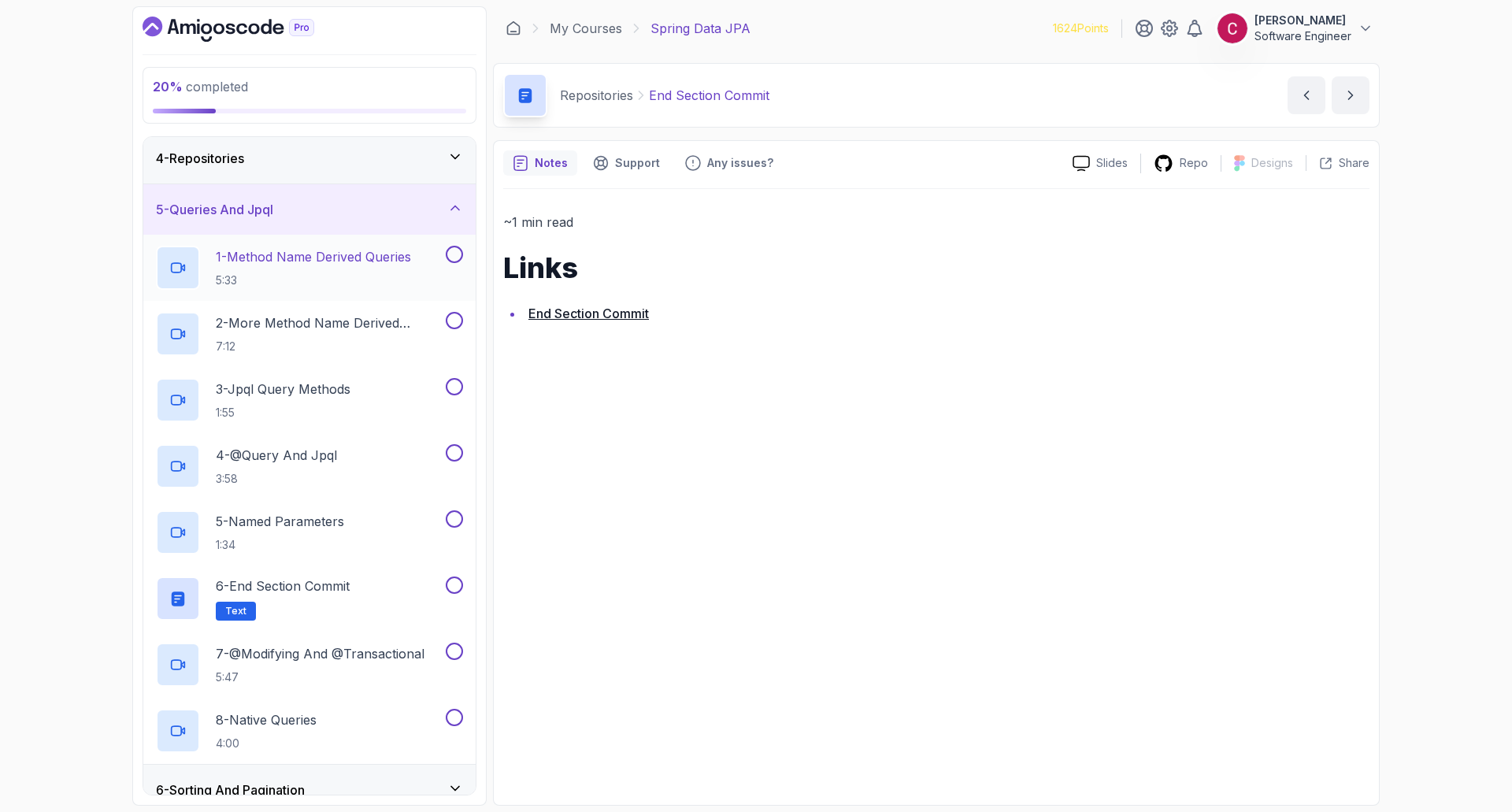
click at [372, 271] on h2 "1 - Method Name Derived Queries 5:33" at bounding box center [313, 267] width 195 height 41
